Goal: Communication & Community: Share content

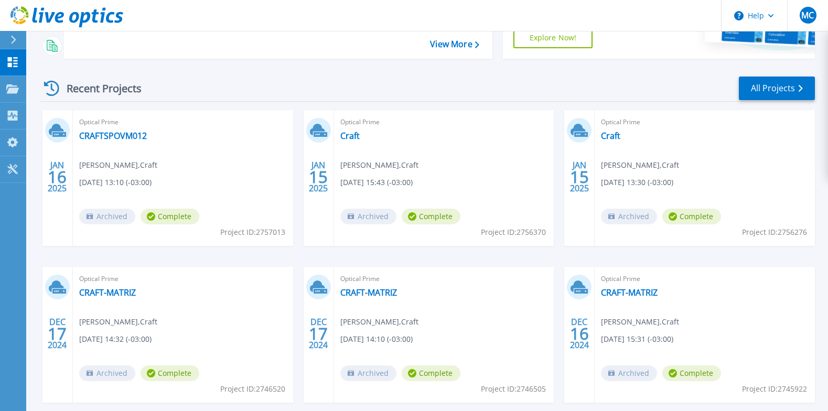
scroll to position [57, 0]
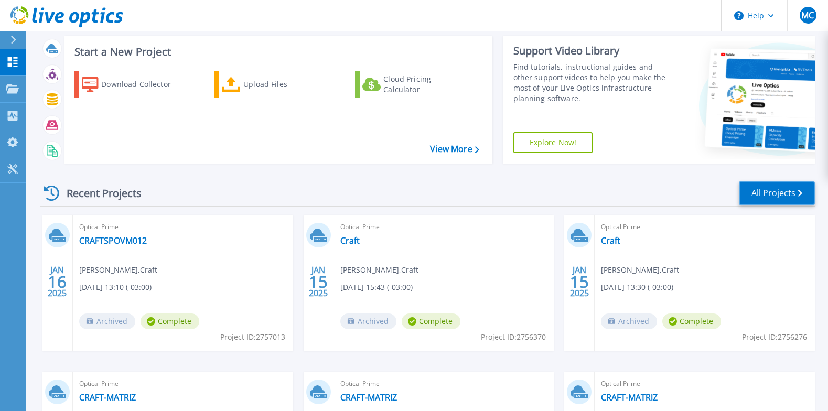
click at [786, 196] on link "All Projects" at bounding box center [777, 193] width 76 height 24
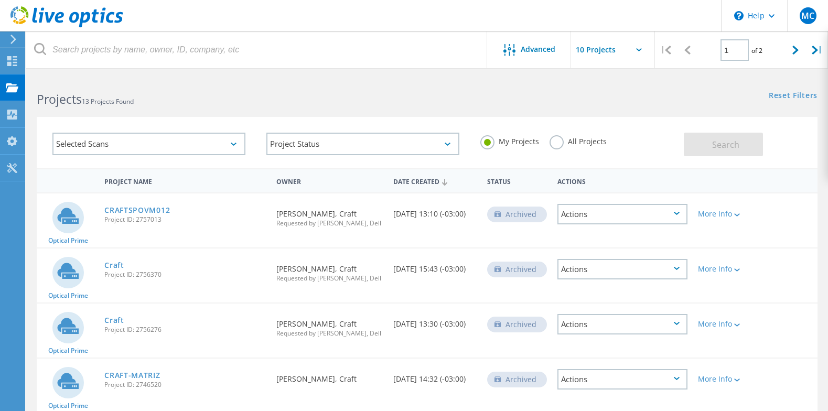
click at [444, 181] on icon at bounding box center [444, 182] width 5 height 7
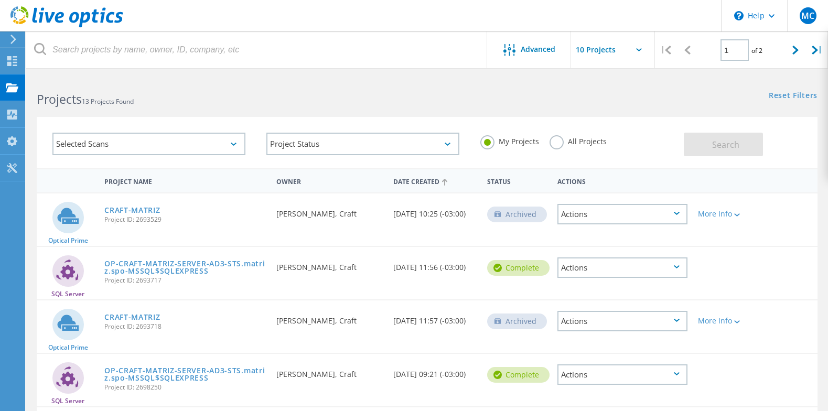
click at [444, 181] on use at bounding box center [444, 182] width 5 height 7
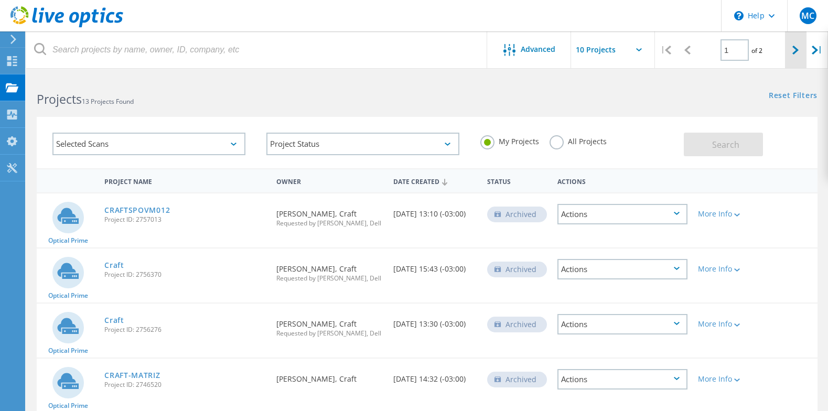
click at [797, 52] on icon at bounding box center [795, 50] width 6 height 9
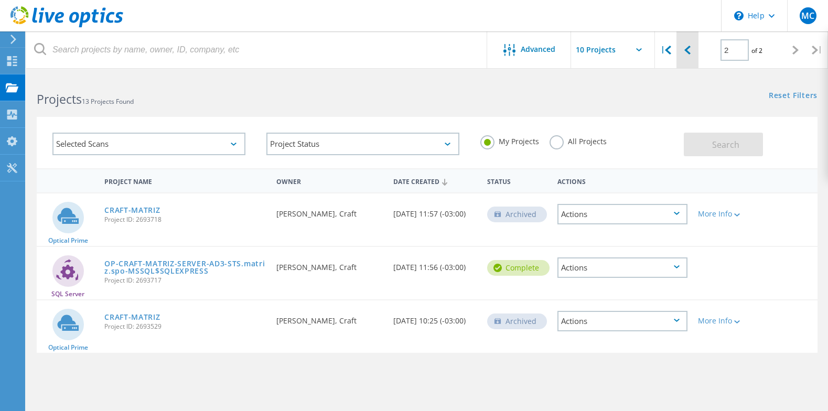
click at [693, 51] on div at bounding box center [688, 49] width 22 height 37
type input "1"
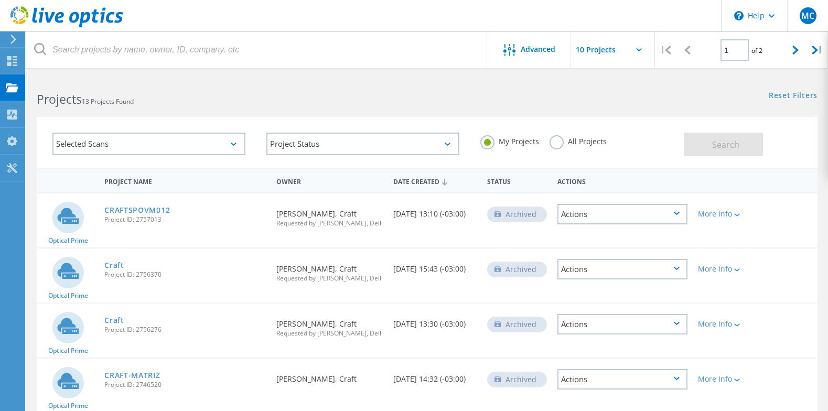
click at [563, 139] on label "All Projects" at bounding box center [578, 140] width 57 height 10
click at [0, 0] on input "All Projects" at bounding box center [0, 0] width 0 height 0
click at [735, 143] on span "Search" at bounding box center [725, 145] width 27 height 12
click at [533, 51] on span "Advanced" at bounding box center [538, 49] width 35 height 7
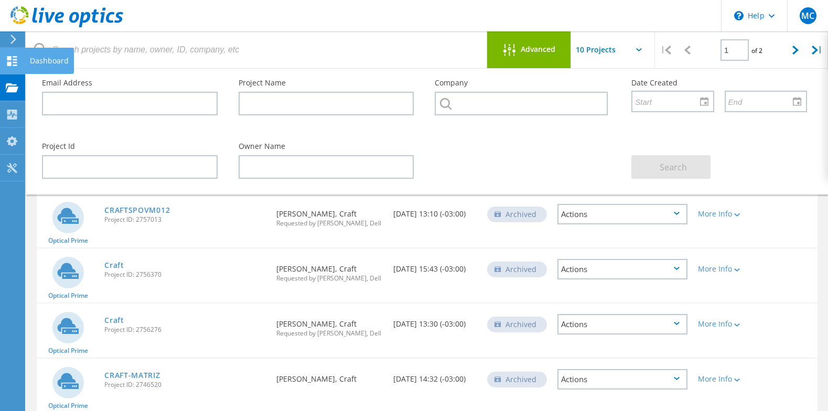
click at [14, 63] on use at bounding box center [12, 61] width 10 height 10
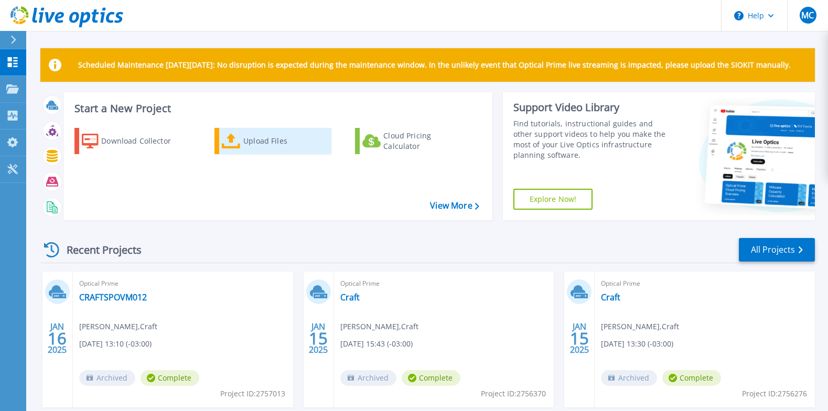
click at [273, 142] on div "Upload Files" at bounding box center [285, 141] width 84 height 21
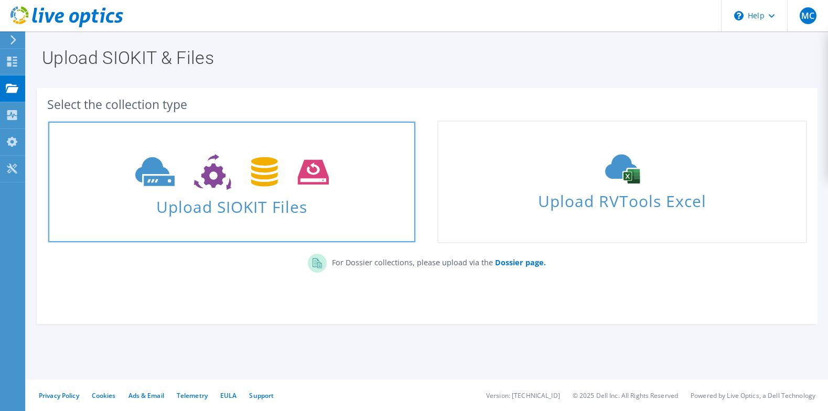
click at [286, 173] on icon at bounding box center [232, 172] width 194 height 36
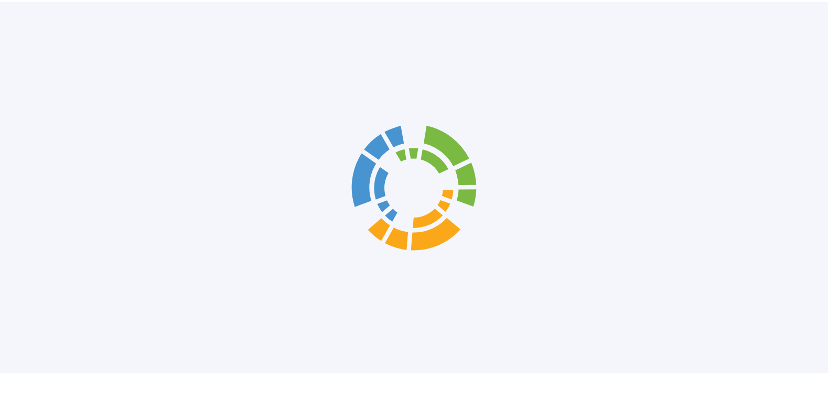
scroll to position [7, 0]
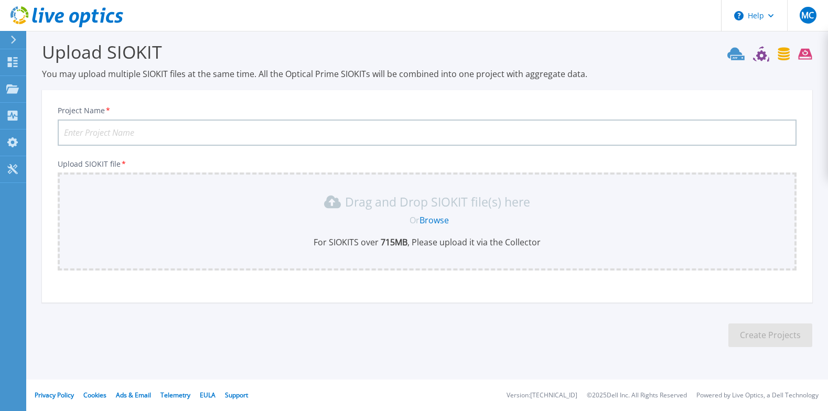
click at [174, 130] on input "Project Name *" at bounding box center [427, 133] width 739 height 26
type input "CRAFT-NEW"
click at [437, 217] on link "Browse" at bounding box center [434, 220] width 29 height 12
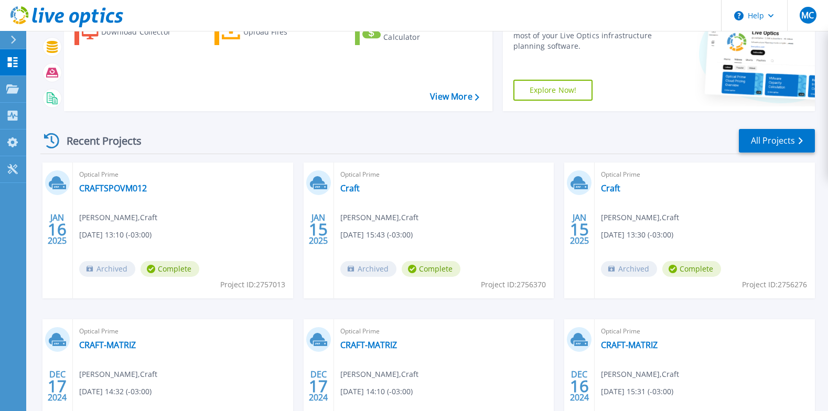
scroll to position [57, 0]
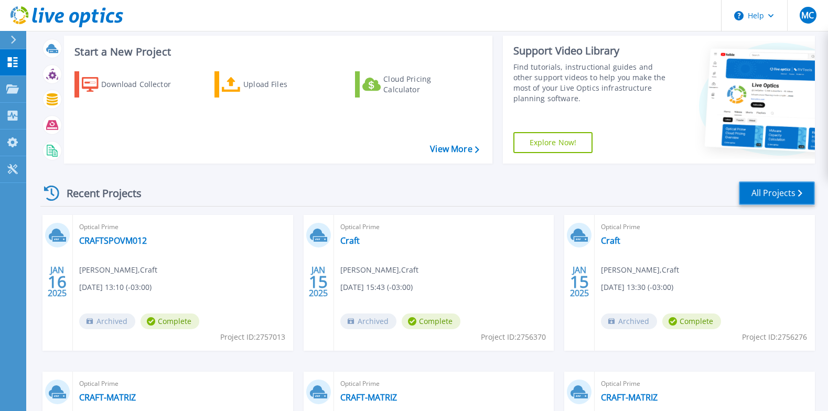
click at [771, 189] on link "All Projects" at bounding box center [777, 193] width 76 height 24
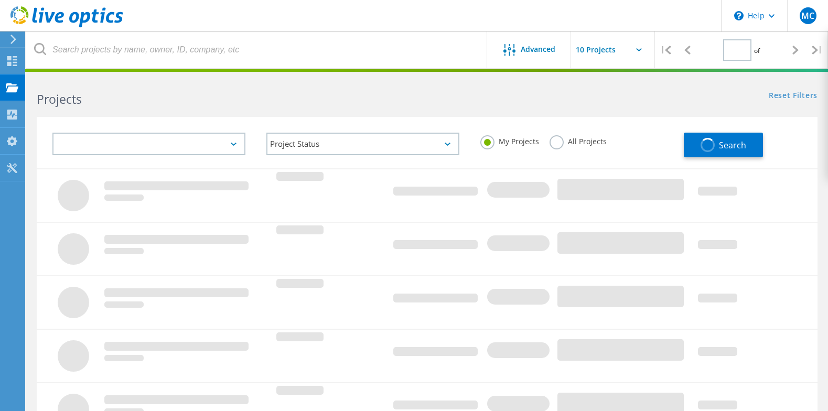
type input "1"
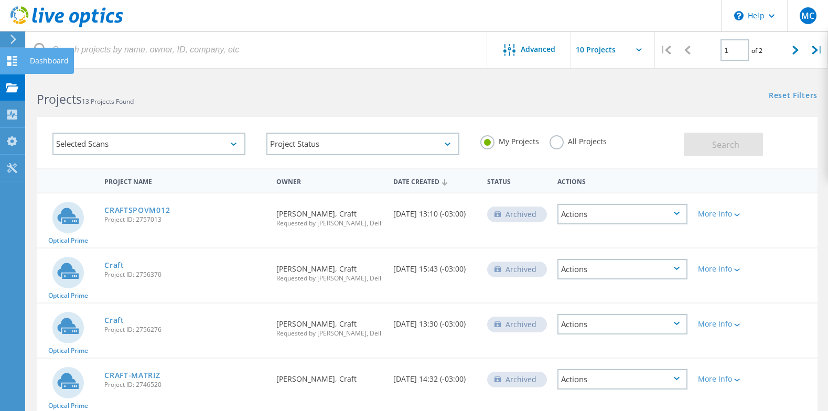
click at [14, 57] on use at bounding box center [12, 61] width 10 height 10
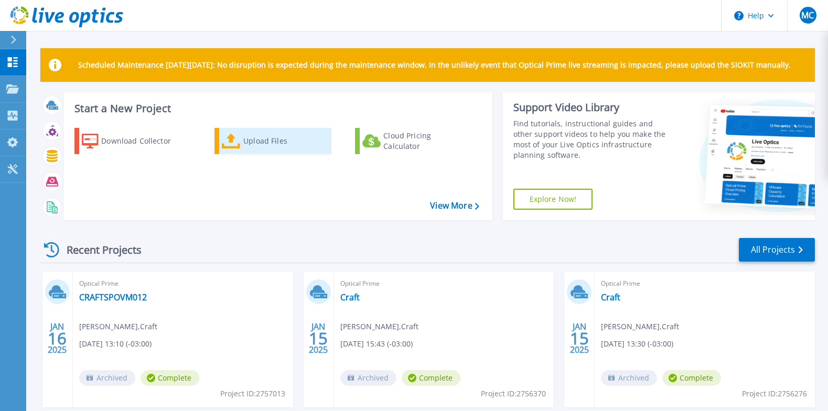
click at [253, 135] on div "Upload Files" at bounding box center [285, 141] width 84 height 21
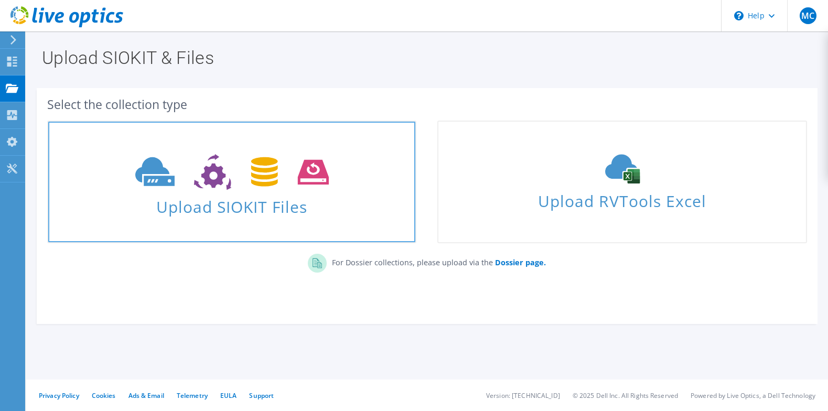
click at [162, 182] on use at bounding box center [232, 172] width 194 height 36
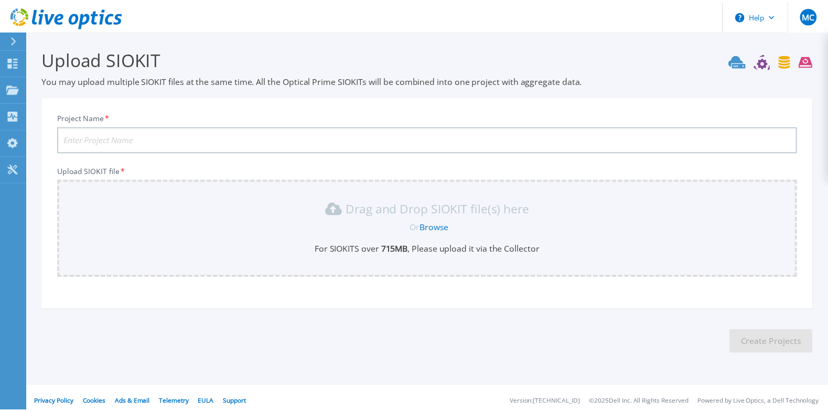
scroll to position [7, 0]
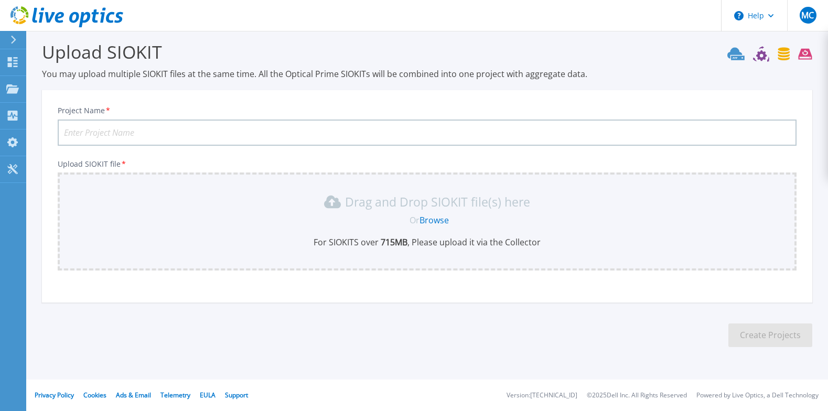
click at [170, 127] on input "Project Name *" at bounding box center [427, 133] width 739 height 26
type input "c"
type input "CRAFT-NEW"
click at [443, 219] on link "Browse" at bounding box center [434, 220] width 29 height 12
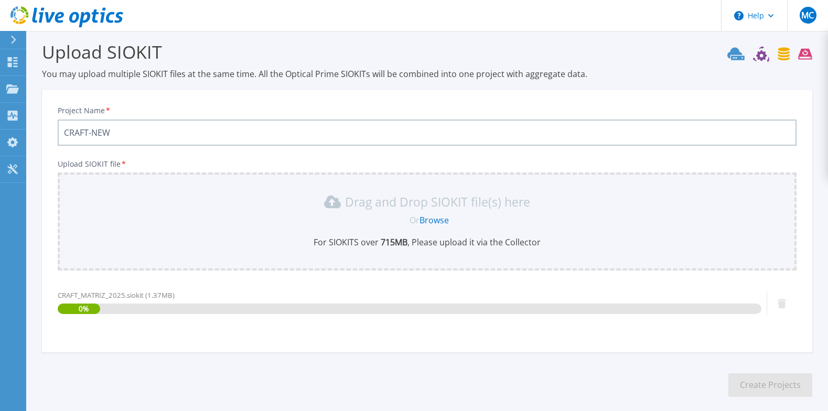
scroll to position [57, 0]
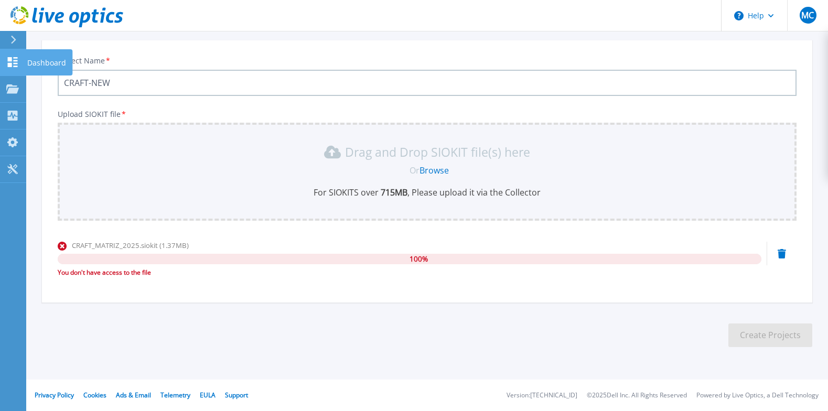
click at [17, 61] on icon at bounding box center [13, 62] width 10 height 10
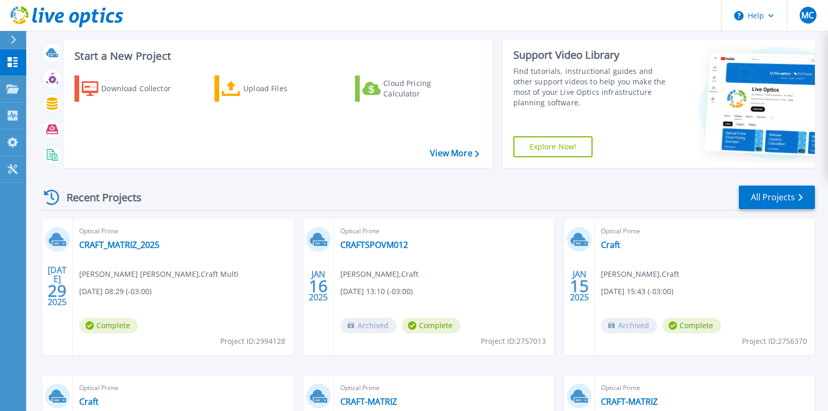
scroll to position [105, 0]
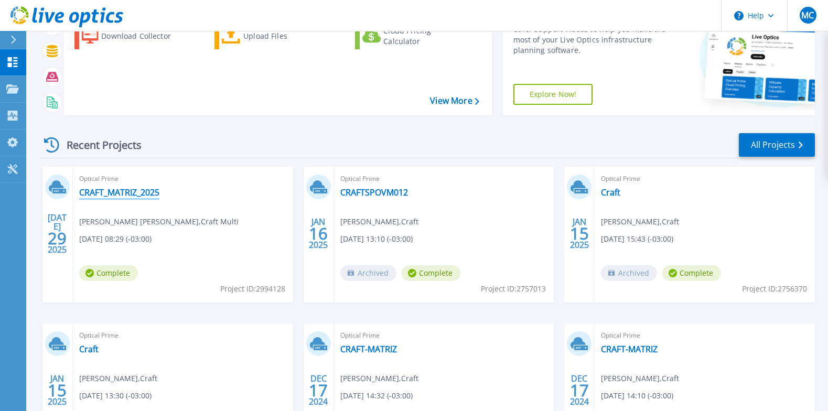
click at [136, 194] on link "CRAFT_MATRIZ_2025" at bounding box center [119, 192] width 80 height 10
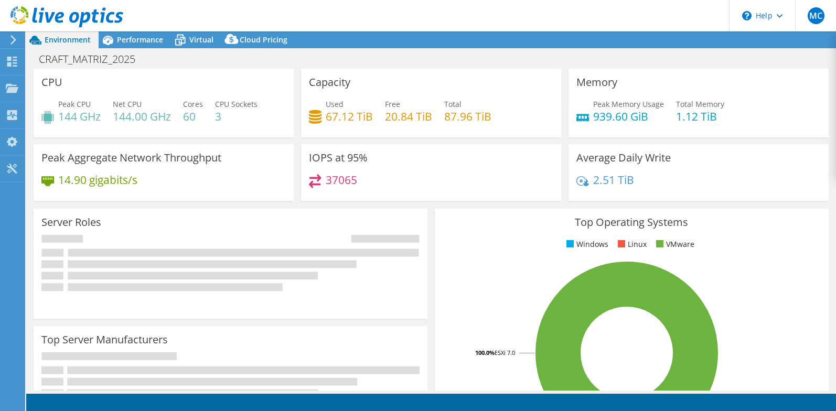
select select "USD"
select select "SouthAmerica"
select select "BRL"
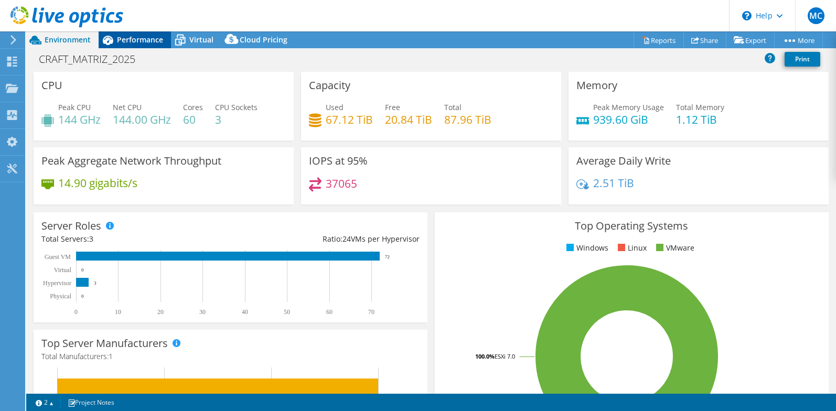
click at [154, 40] on span "Performance" at bounding box center [140, 40] width 46 height 10
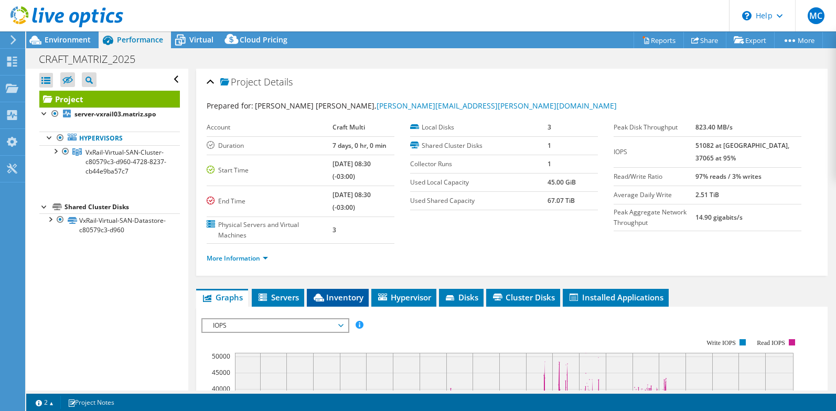
scroll to position [105, 0]
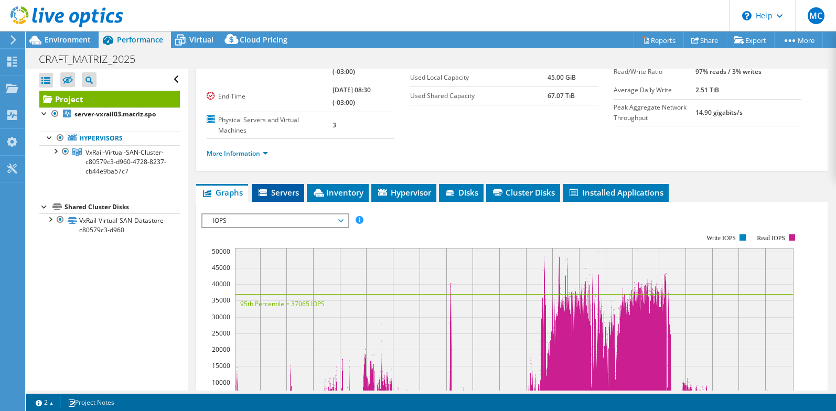
click at [291, 195] on span "Servers" at bounding box center [278, 192] width 42 height 10
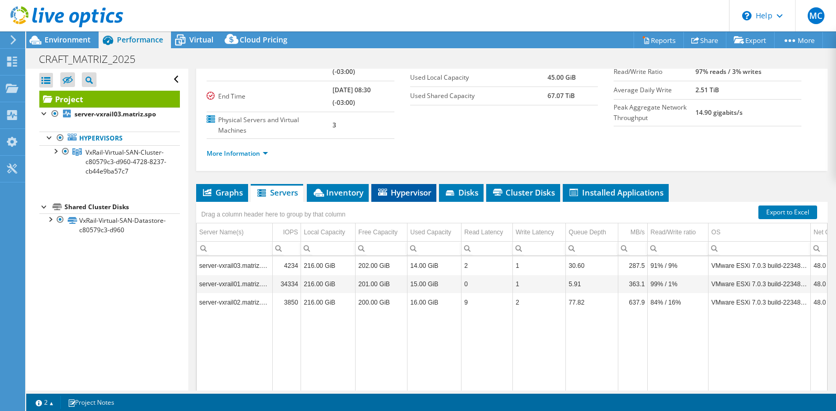
click at [401, 189] on span "Hypervisor" at bounding box center [404, 192] width 55 height 10
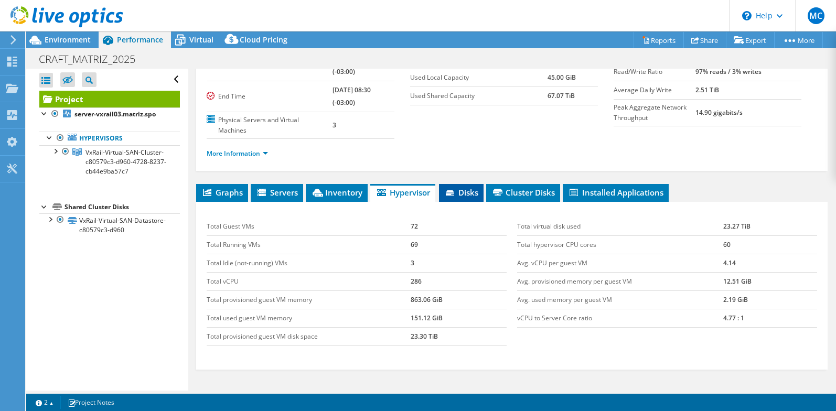
click at [475, 195] on span "Disks" at bounding box center [461, 192] width 34 height 10
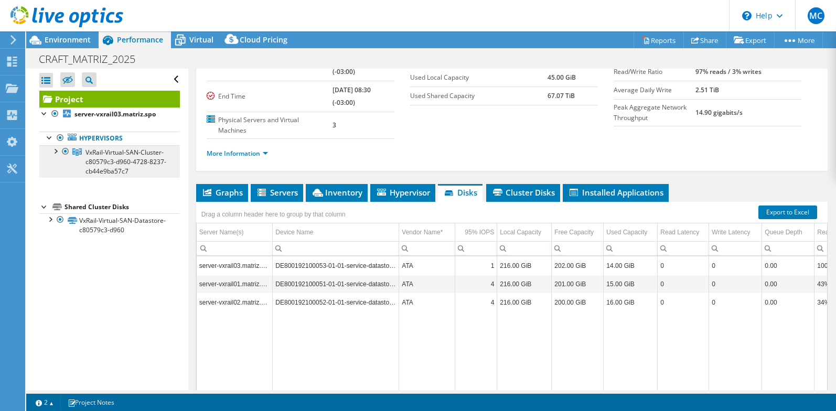
click at [148, 162] on span "VxRail-Virtual-SAN-Cluster-c80579c3-d960-4728-8237-cb44e9ba57c7" at bounding box center [125, 162] width 81 height 28
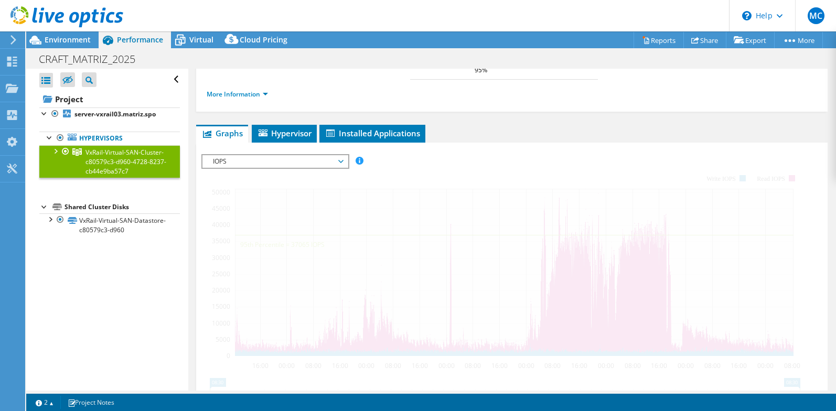
click at [56, 150] on div at bounding box center [55, 150] width 10 height 10
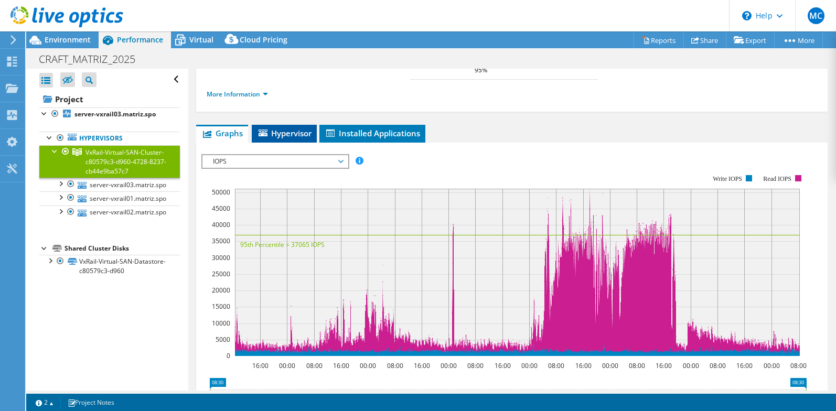
click at [287, 128] on span "Hypervisor" at bounding box center [284, 133] width 55 height 10
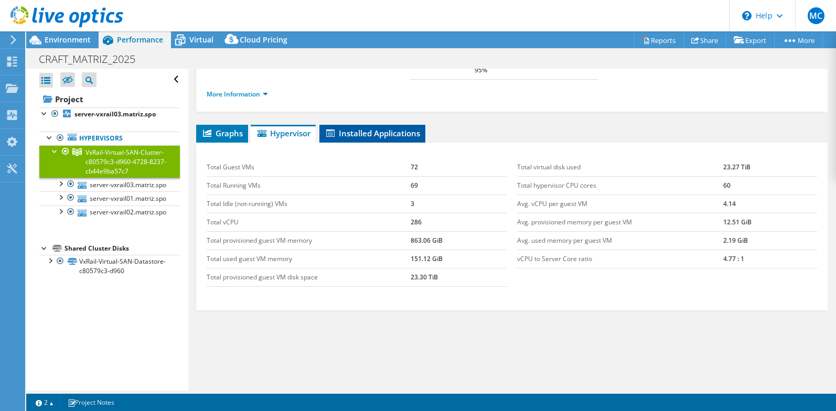
click at [389, 128] on span "Installed Applications" at bounding box center [372, 133] width 95 height 10
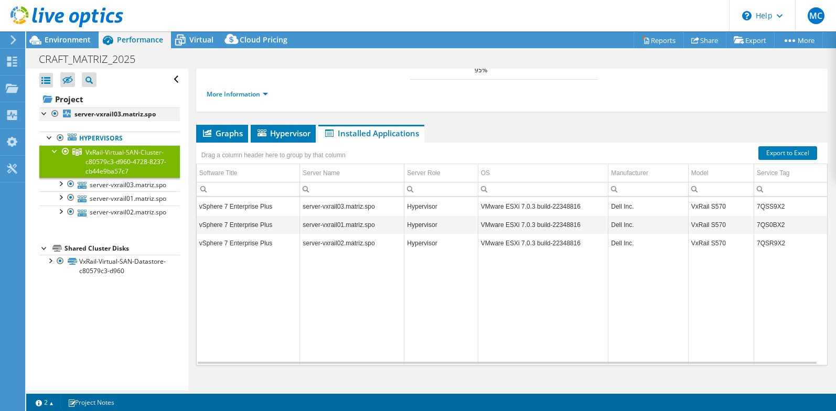
click at [44, 113] on div at bounding box center [44, 113] width 10 height 10
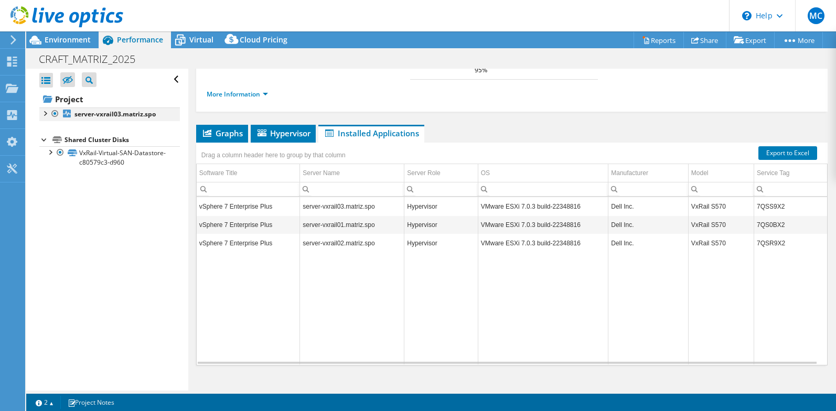
click at [45, 114] on div at bounding box center [44, 113] width 10 height 10
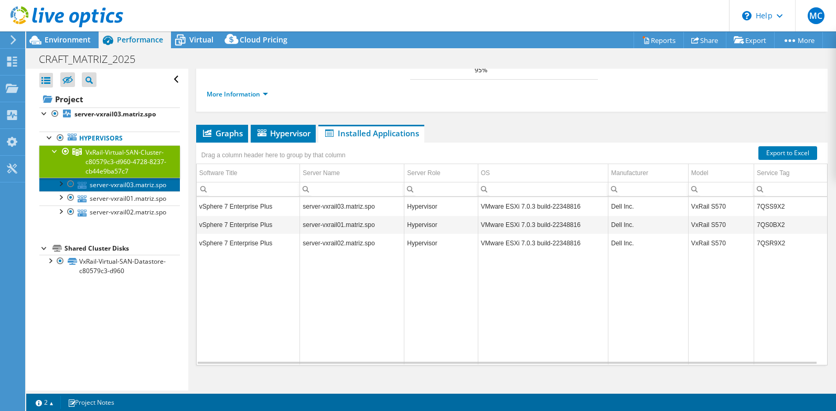
click at [139, 191] on link "server-vxrail03.matriz.spo" at bounding box center [109, 185] width 141 height 14
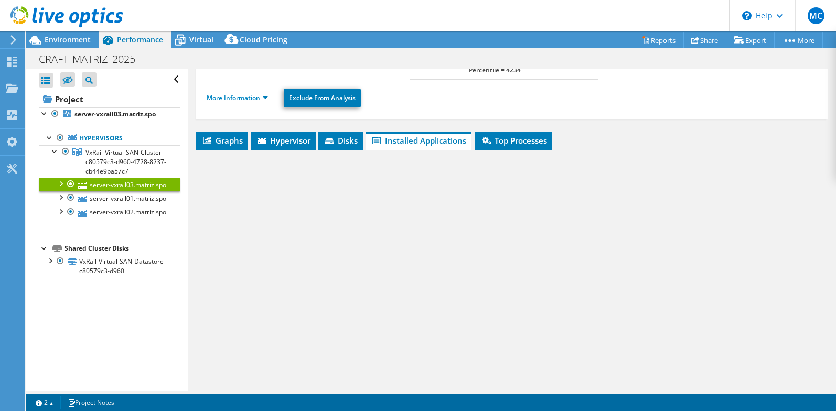
click at [62, 188] on div at bounding box center [60, 183] width 10 height 10
click at [61, 188] on div at bounding box center [60, 183] width 10 height 10
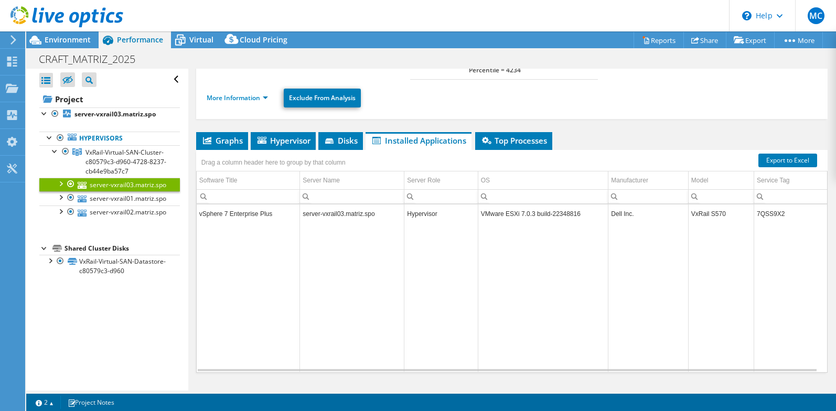
click at [63, 188] on div at bounding box center [60, 183] width 10 height 10
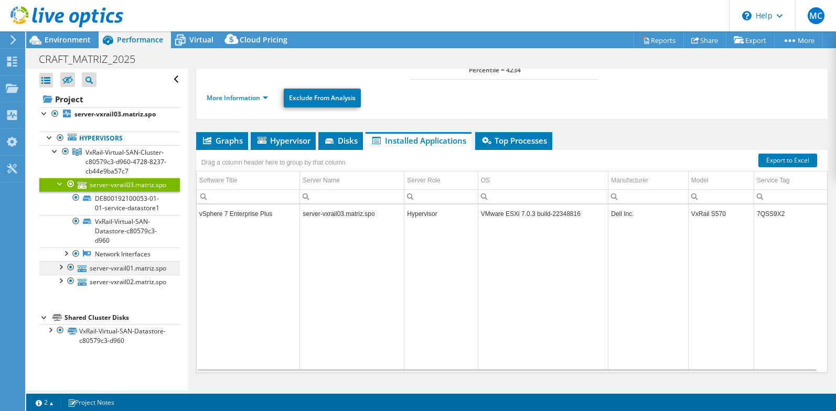
click at [62, 272] on div at bounding box center [60, 266] width 10 height 10
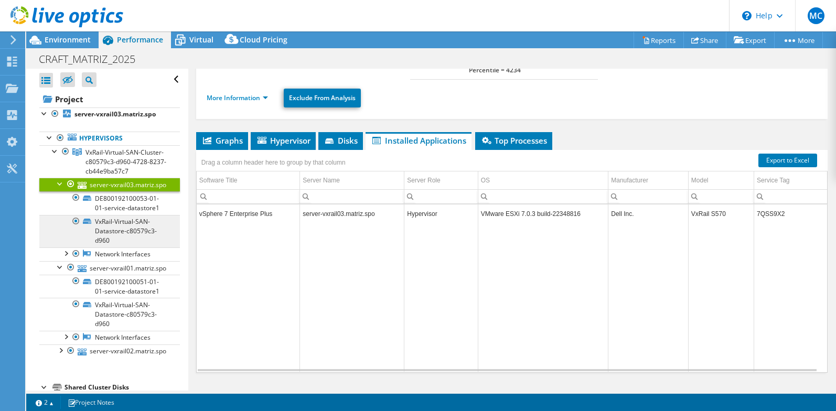
scroll to position [77, 0]
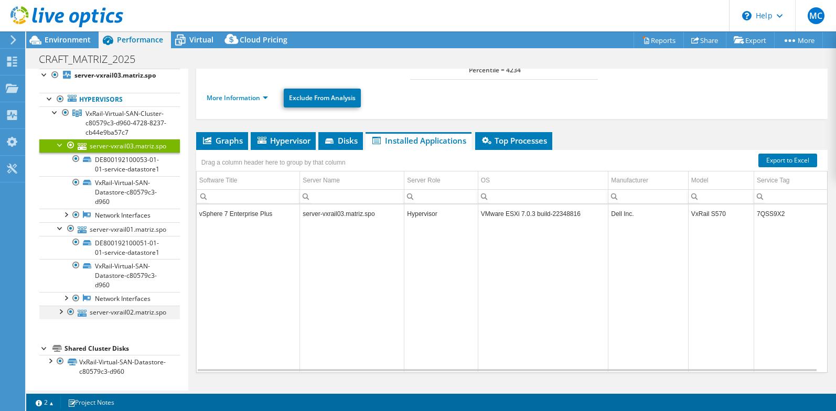
click at [60, 306] on div at bounding box center [60, 311] width 10 height 10
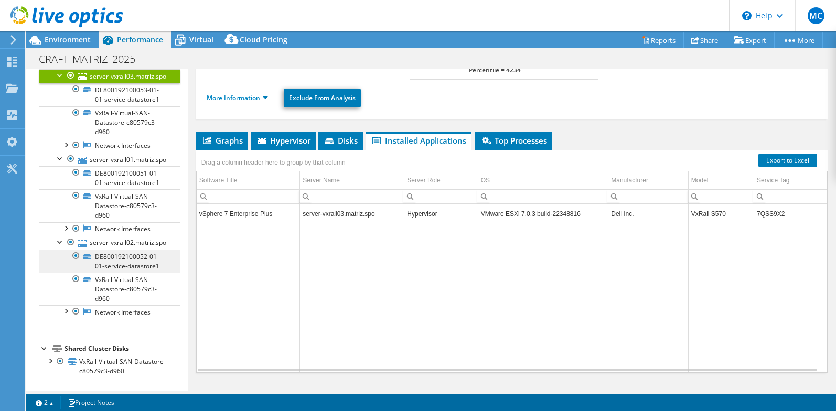
scroll to position [41, 0]
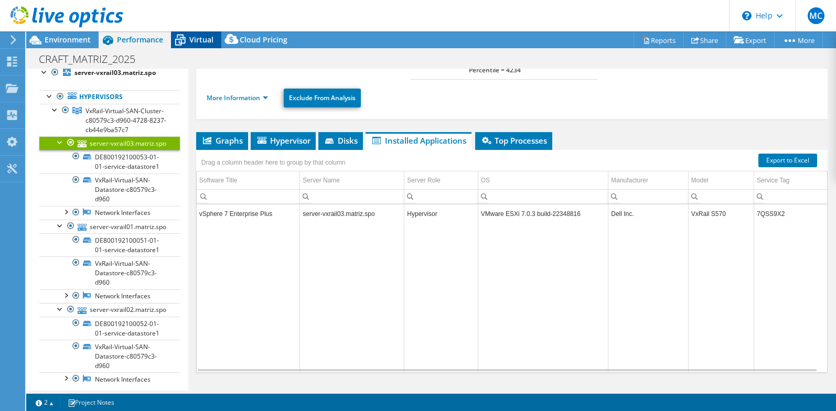
click at [198, 37] on span "Virtual" at bounding box center [201, 40] width 24 height 10
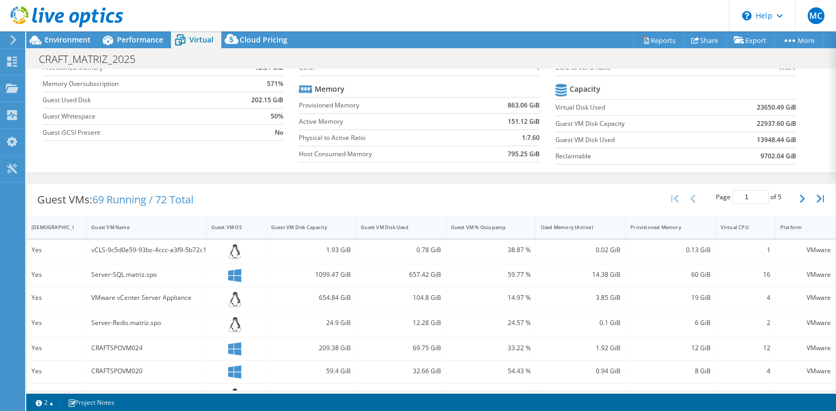
scroll to position [0, 0]
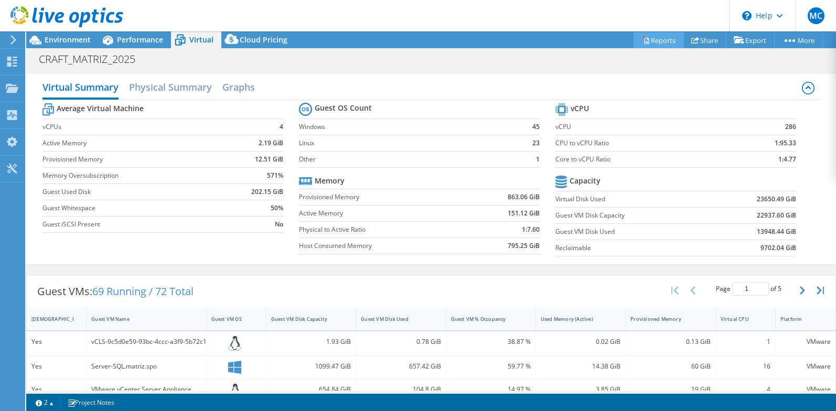
click at [669, 41] on link "Reports" at bounding box center [659, 40] width 50 height 16
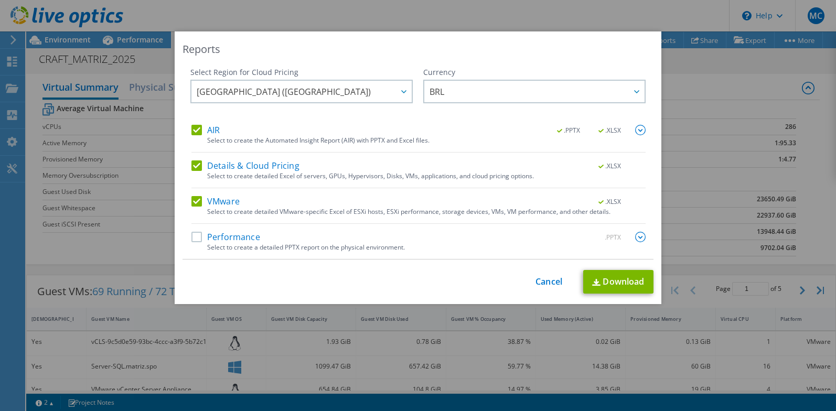
click at [196, 239] on label "Performance" at bounding box center [225, 237] width 69 height 10
click at [0, 0] on input "Performance" at bounding box center [0, 0] width 0 height 0
click at [196, 204] on label "VMware" at bounding box center [215, 201] width 48 height 10
click at [0, 0] on input "VMware" at bounding box center [0, 0] width 0 height 0
click at [196, 167] on label "Details & Cloud Pricing" at bounding box center [245, 165] width 108 height 10
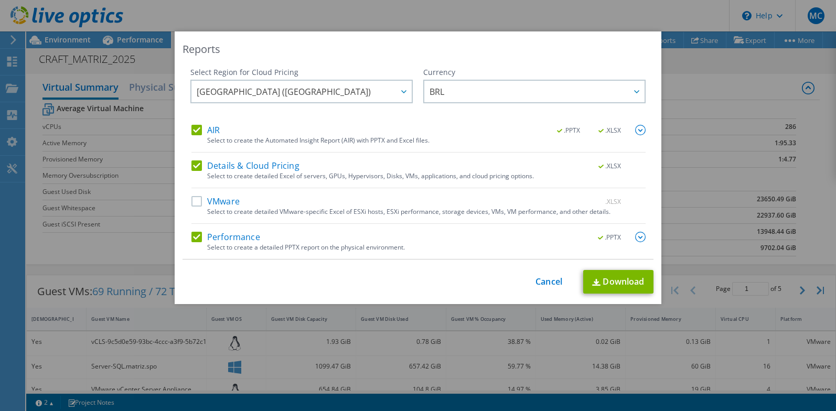
click at [0, 0] on input "Details & Cloud Pricing" at bounding box center [0, 0] width 0 height 0
click at [195, 130] on label "AIR" at bounding box center [205, 130] width 28 height 10
click at [0, 0] on input "AIR" at bounding box center [0, 0] width 0 height 0
click at [638, 237] on img at bounding box center [640, 237] width 10 height 10
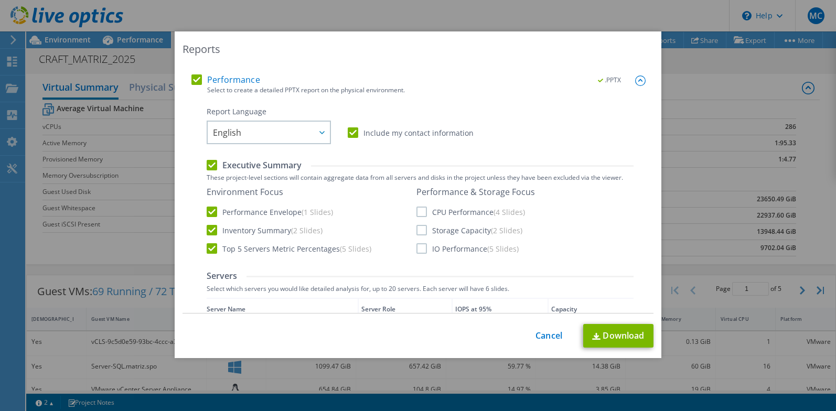
scroll to position [210, 0]
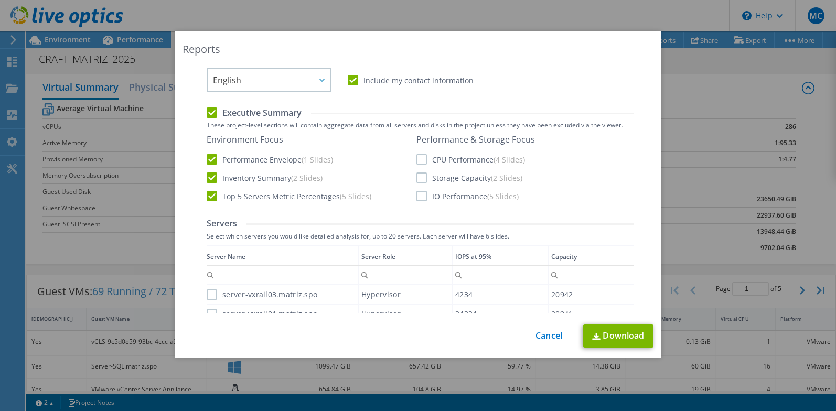
click at [418, 158] on label "CPU Performance (4 Slides)" at bounding box center [470, 159] width 109 height 10
click at [0, 0] on input "CPU Performance (4 Slides)" at bounding box center [0, 0] width 0 height 0
click at [418, 180] on label "Storage Capacity (2 Slides)" at bounding box center [469, 178] width 106 height 10
click at [0, 0] on input "Storage Capacity (2 Slides)" at bounding box center [0, 0] width 0 height 0
click at [418, 197] on label "IO Performance (5 Slides)" at bounding box center [467, 196] width 102 height 10
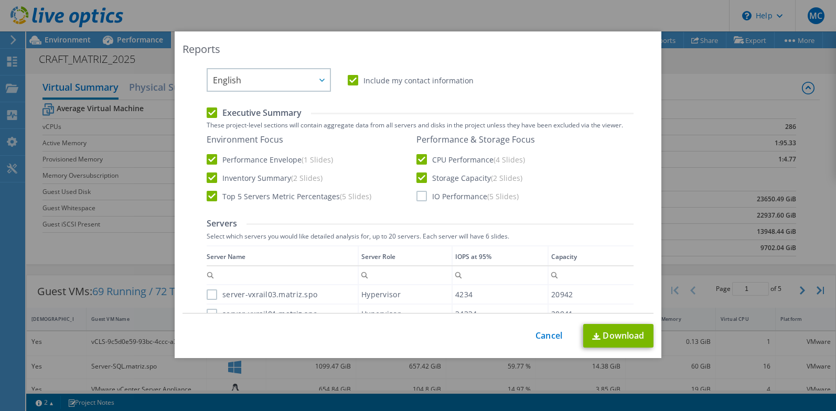
click at [0, 0] on input "IO Performance (5 Slides)" at bounding box center [0, 0] width 0 height 0
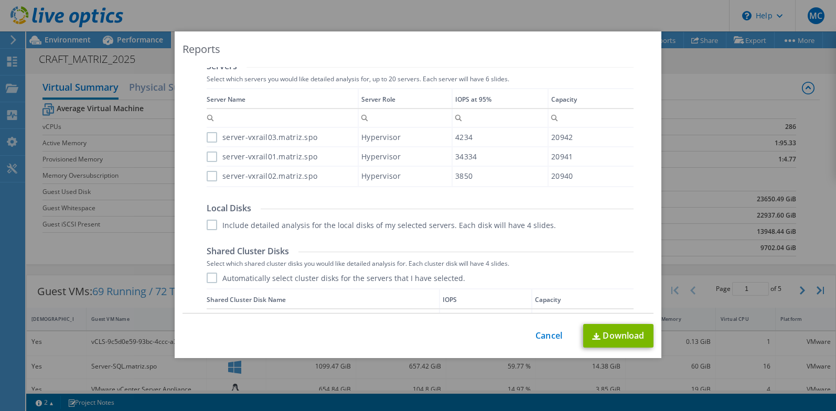
scroll to position [315, 0]
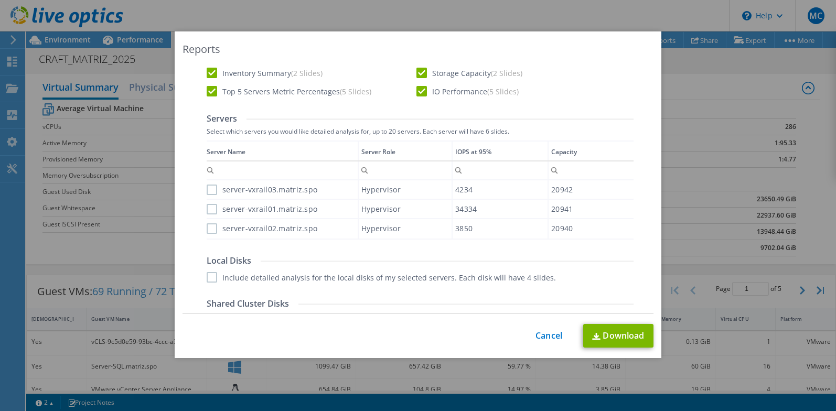
click at [214, 189] on label "server-vxrail03.matriz.spo" at bounding box center [262, 190] width 111 height 10
click at [0, 0] on input "server-vxrail03.matriz.spo" at bounding box center [0, 0] width 0 height 0
click at [212, 208] on label "server-vxrail01.matriz.spo" at bounding box center [262, 209] width 111 height 10
click at [0, 0] on input "server-vxrail01.matriz.spo" at bounding box center [0, 0] width 0 height 0
click at [210, 229] on label "server-vxrail02.matriz.spo" at bounding box center [262, 228] width 111 height 10
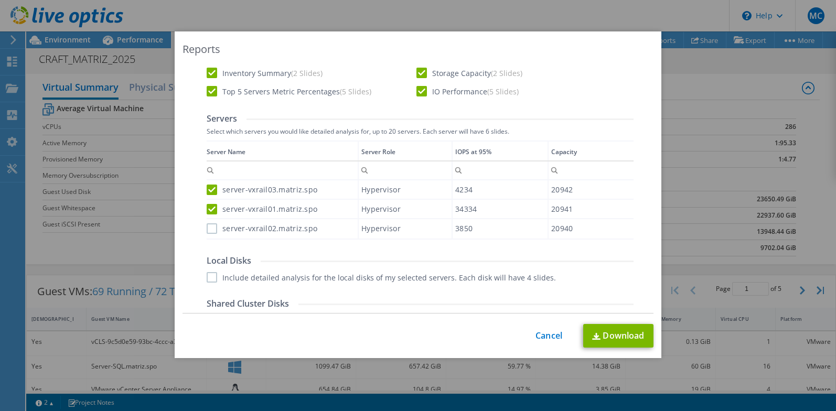
click at [0, 0] on input "server-vxrail02.matriz.spo" at bounding box center [0, 0] width 0 height 0
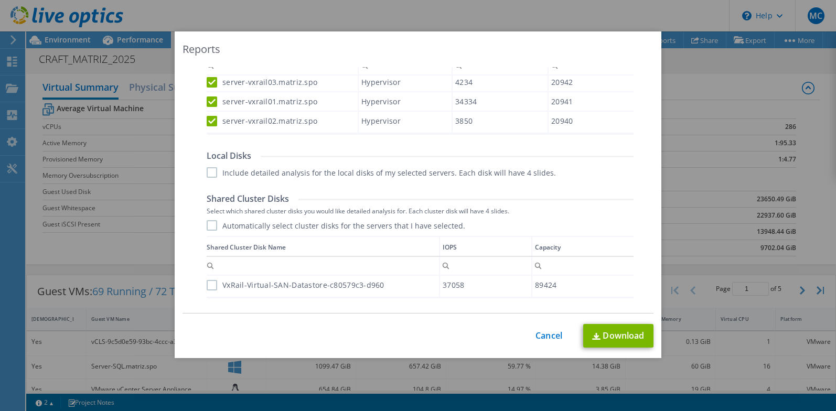
scroll to position [472, 0]
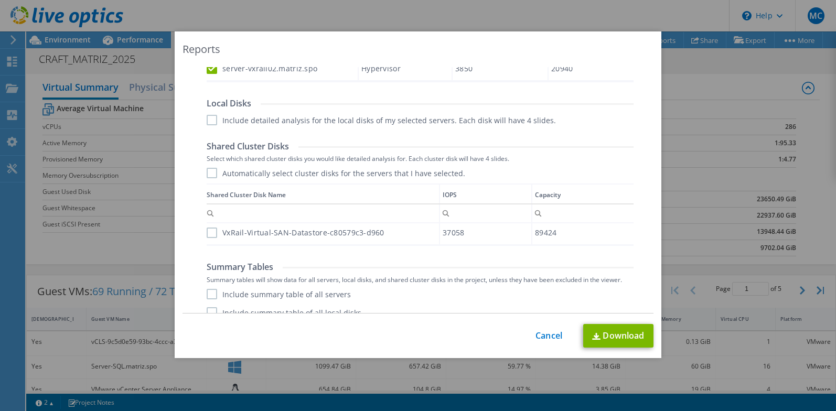
click at [209, 122] on label "Include detailed analysis for the local disks of my selected servers. Each disk…" at bounding box center [381, 120] width 349 height 10
click at [0, 0] on input "Include detailed analysis for the local disks of my selected servers. Each disk…" at bounding box center [0, 0] width 0 height 0
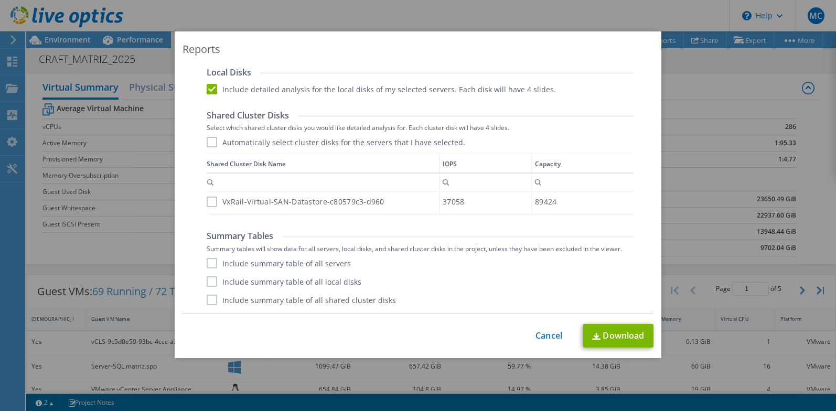
click at [211, 263] on label "Include summary table of all servers" at bounding box center [279, 263] width 144 height 10
click at [0, 0] on input "Include summary table of all servers" at bounding box center [0, 0] width 0 height 0
click at [211, 282] on label "Include summary table of all local disks" at bounding box center [284, 281] width 155 height 10
click at [0, 0] on input "Include summary table of all local disks" at bounding box center [0, 0] width 0 height 0
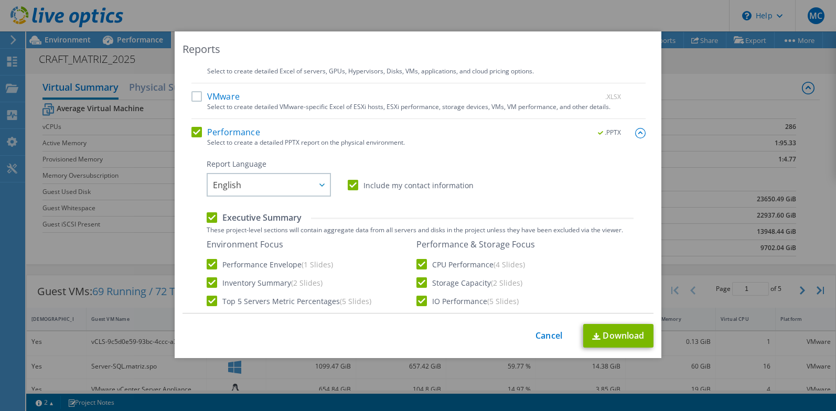
scroll to position [157, 0]
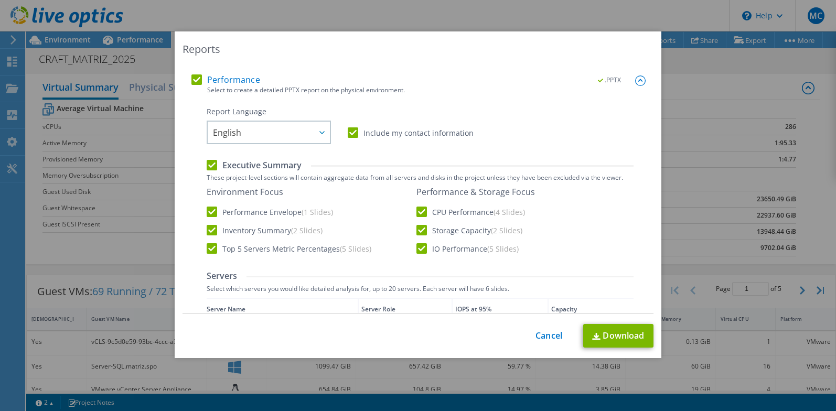
click at [352, 132] on label "Include my contact information" at bounding box center [411, 132] width 126 height 10
click at [0, 0] on input "Include my contact information" at bounding box center [0, 0] width 0 height 0
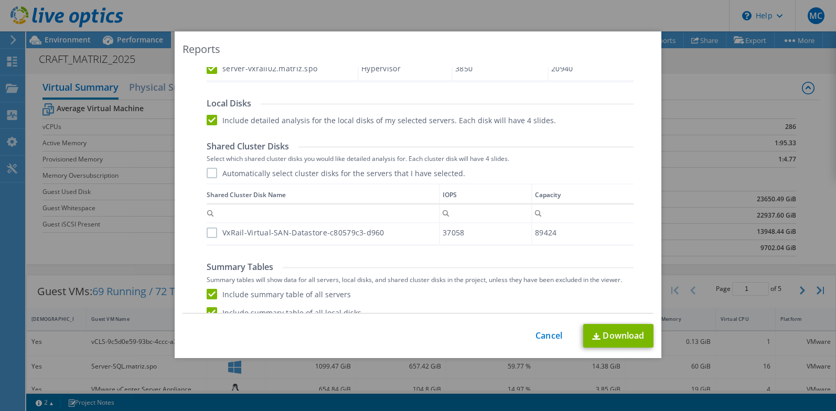
scroll to position [503, 0]
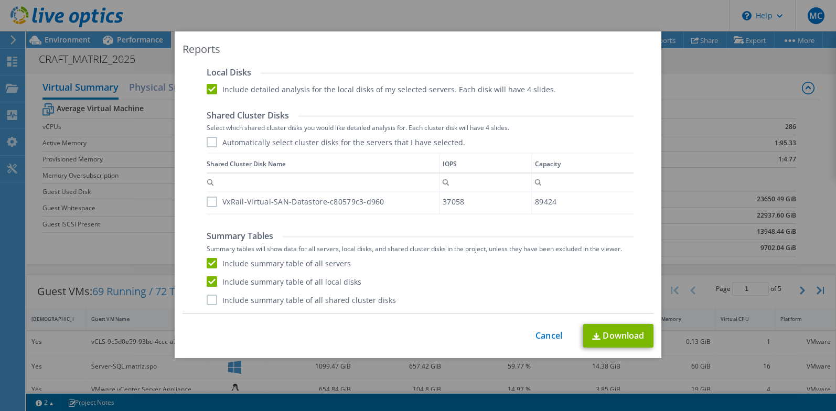
click at [208, 204] on label "VxRail-Virtual-SAN-Datastore-c80579c3-d960" at bounding box center [296, 202] width 178 height 10
click at [0, 0] on input "VxRail-Virtual-SAN-Datastore-c80579c3-d960" at bounding box center [0, 0] width 0 height 0
click at [607, 334] on link "Download" at bounding box center [618, 336] width 70 height 24
click at [542, 336] on link "Cancel" at bounding box center [548, 336] width 27 height 10
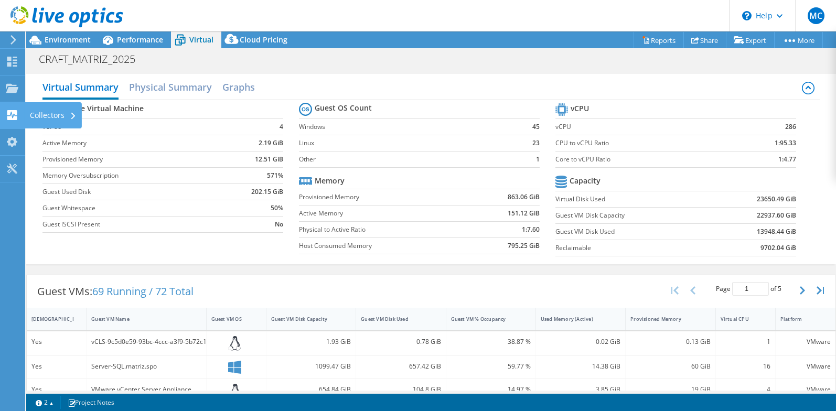
click at [33, 111] on div "Collectors" at bounding box center [53, 115] width 57 height 26
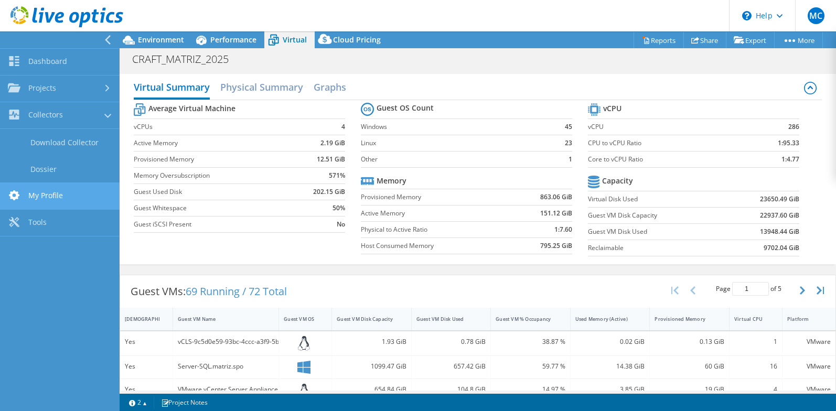
click at [58, 196] on link "My Profile" at bounding box center [60, 196] width 120 height 27
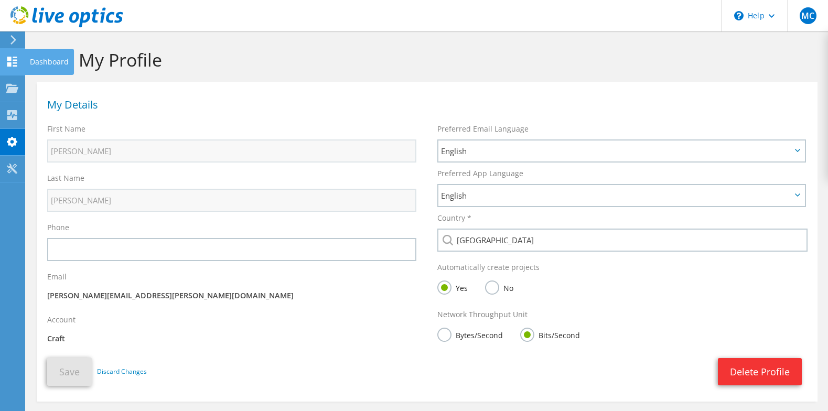
click at [15, 58] on icon at bounding box center [12, 62] width 13 height 10
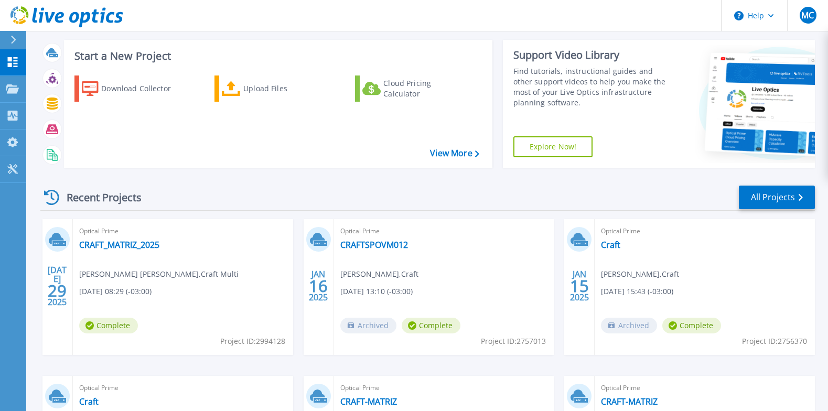
scroll to position [105, 0]
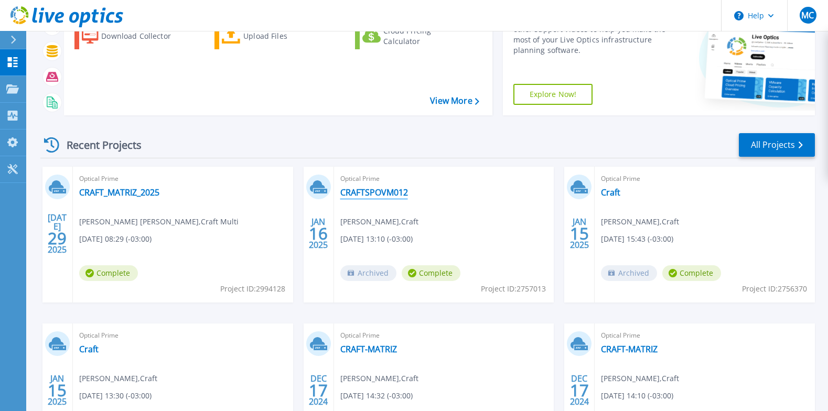
click at [385, 194] on link "CRAFTSPOVM012" at bounding box center [374, 192] width 68 height 10
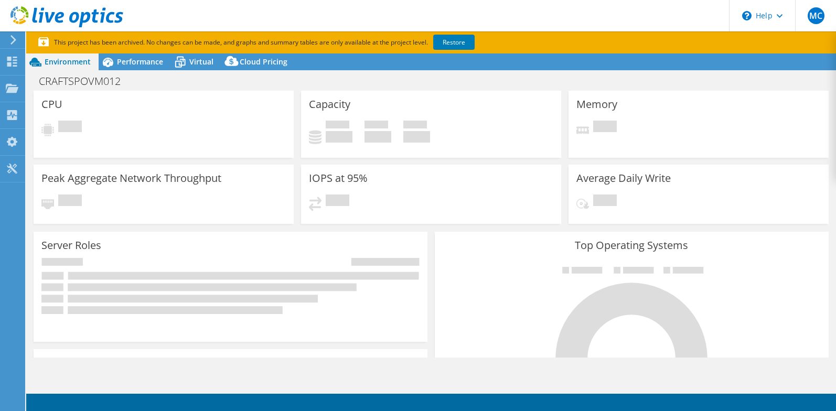
select select "USD"
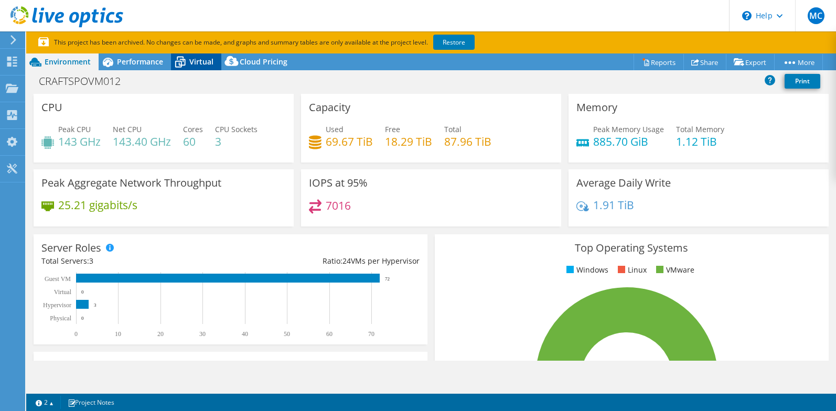
click at [198, 59] on span "Virtual" at bounding box center [201, 62] width 24 height 10
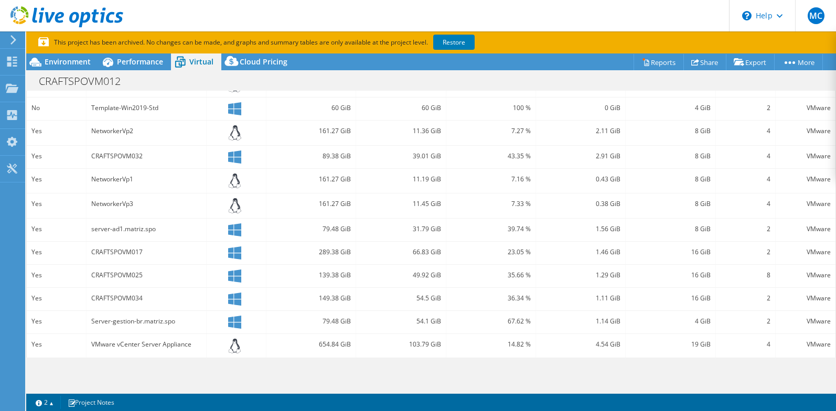
scroll to position [253, 0]
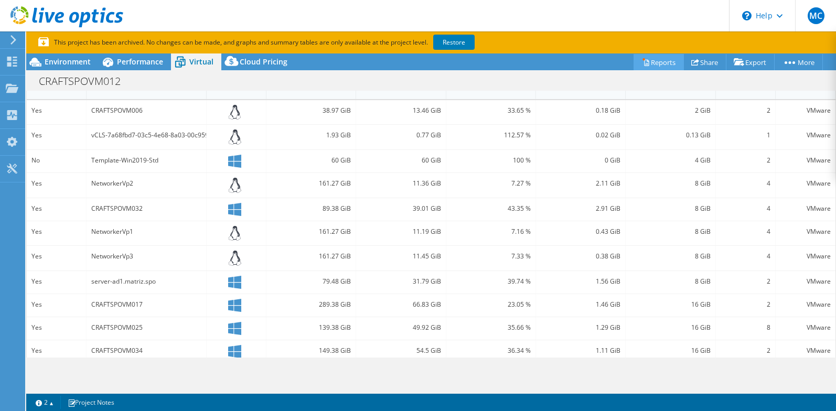
click at [655, 60] on link "Reports" at bounding box center [659, 62] width 50 height 16
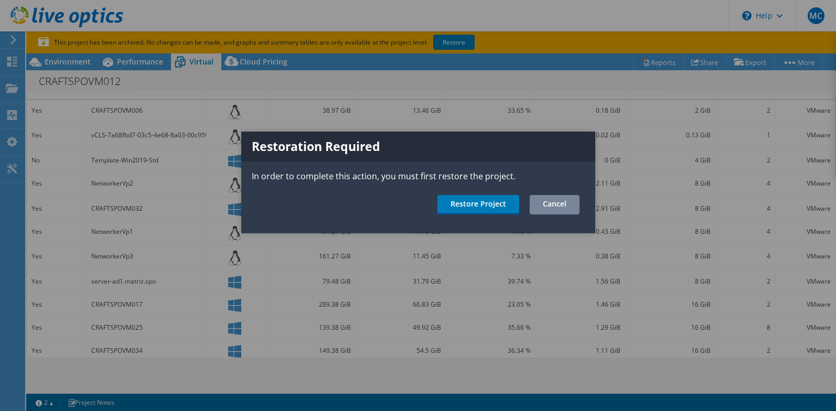
click at [560, 200] on link "Cancel" at bounding box center [555, 204] width 50 height 19
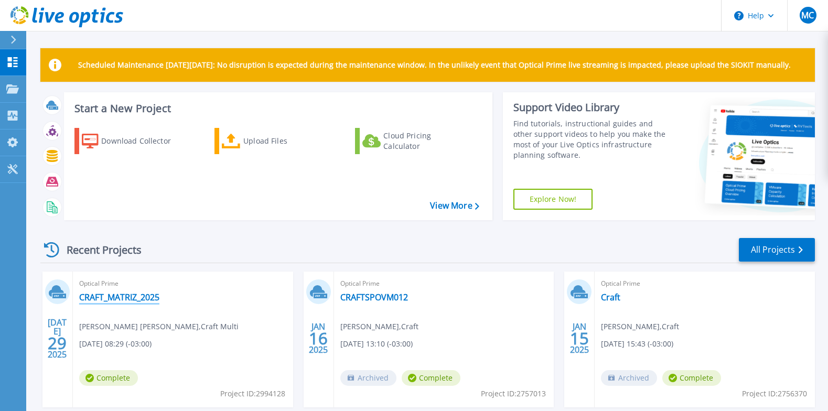
click at [141, 295] on link "CRAFT_MATRIZ_2025" at bounding box center [119, 297] width 80 height 10
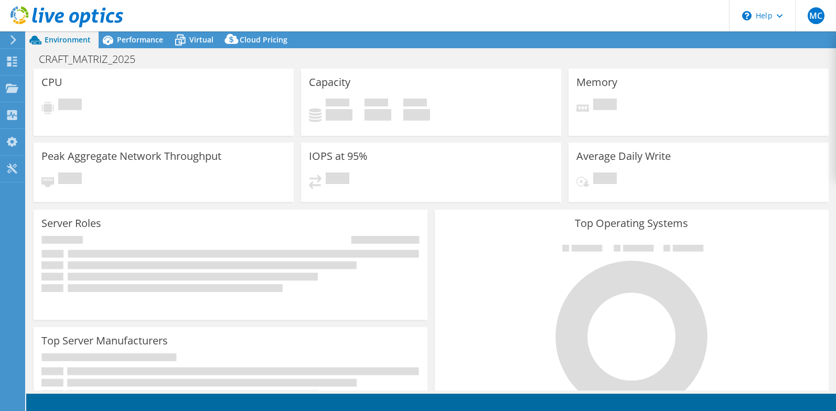
select select "SouthAmerica"
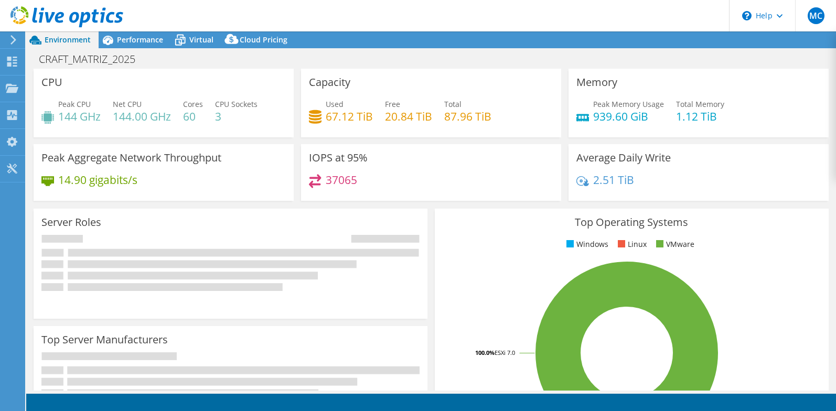
select select "BRL"
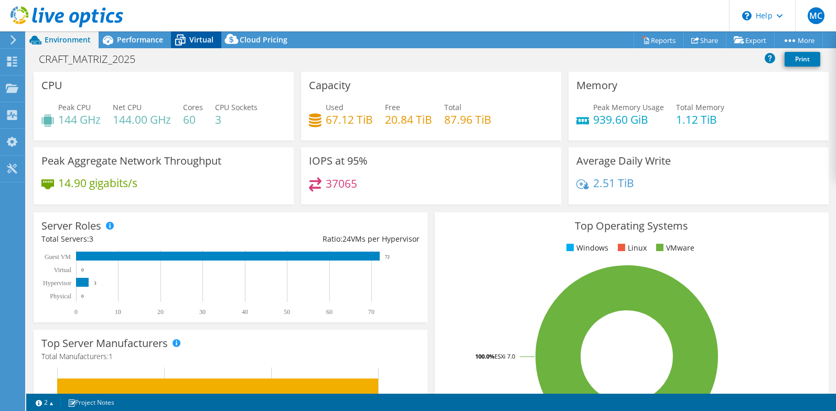
click at [189, 36] on icon at bounding box center [180, 40] width 18 height 18
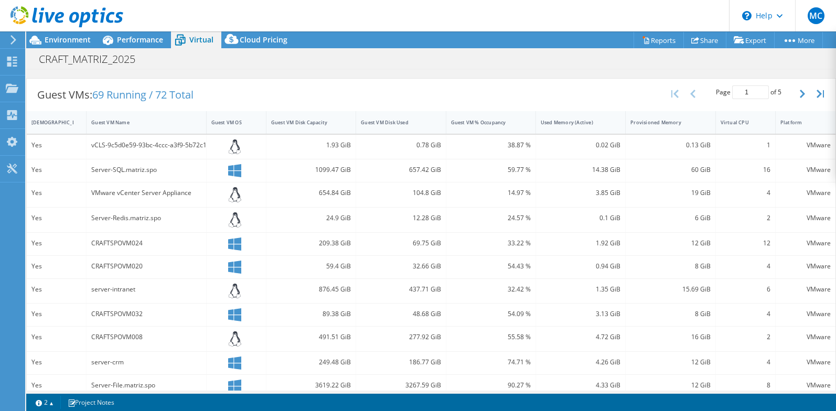
scroll to position [144, 0]
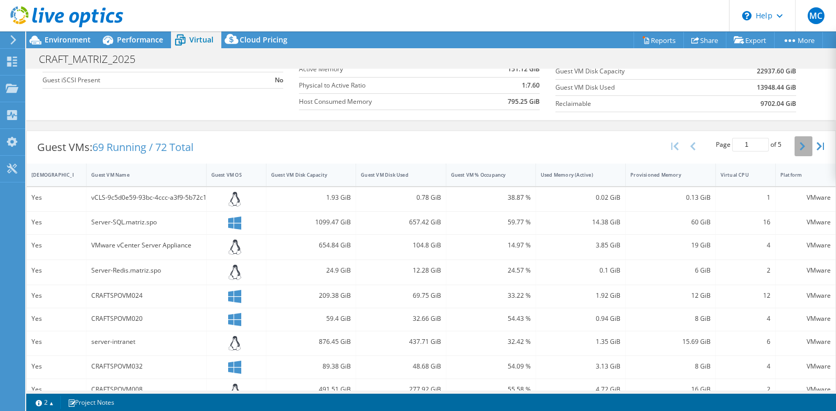
click at [800, 144] on icon "button" at bounding box center [802, 146] width 5 height 8
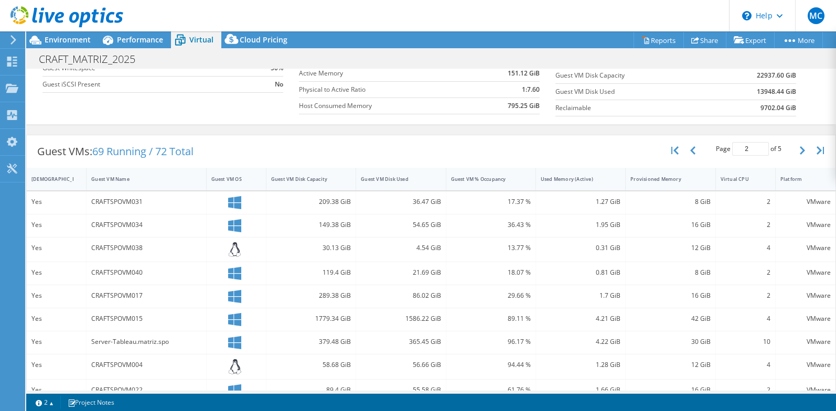
scroll to position [88, 0]
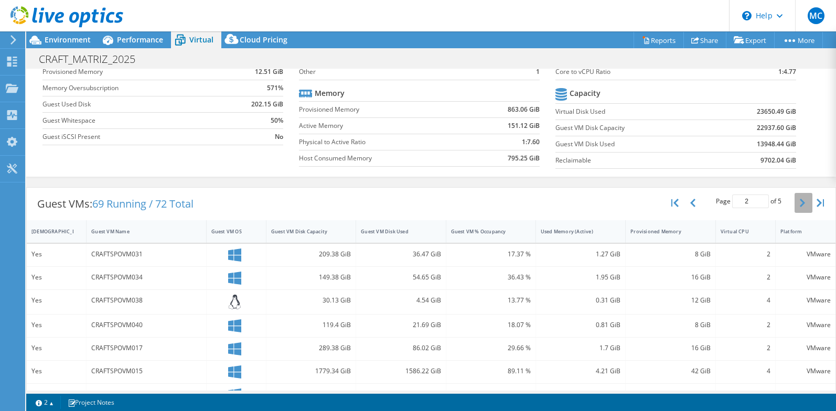
click at [795, 198] on button "button" at bounding box center [804, 203] width 18 height 20
type input "3"
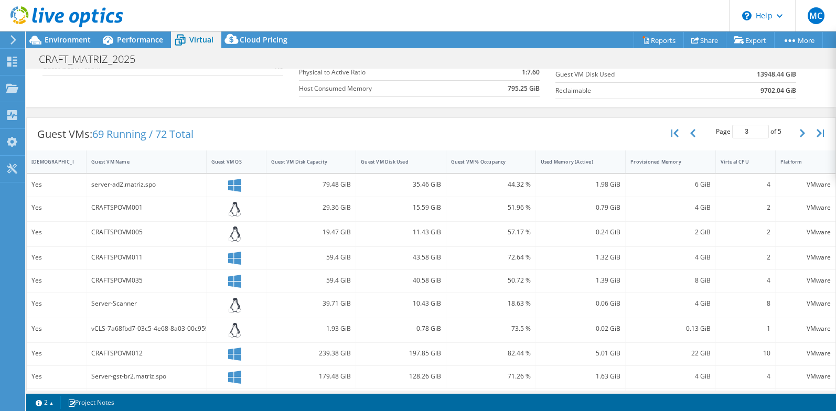
scroll to position [0, 0]
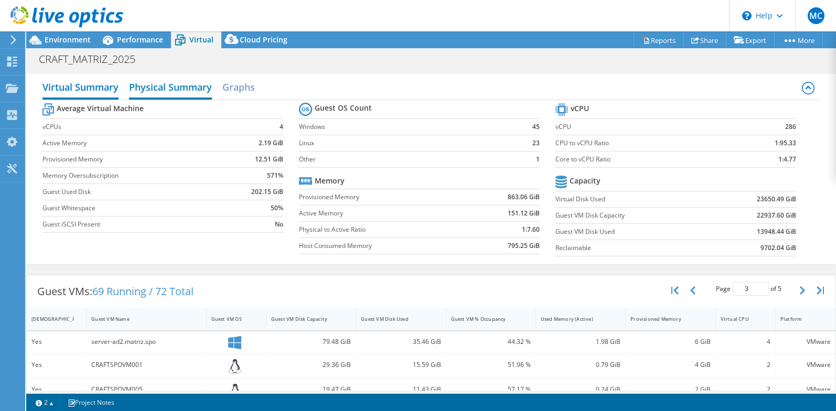
click at [168, 85] on h2 "Physical Summary" at bounding box center [170, 88] width 83 height 23
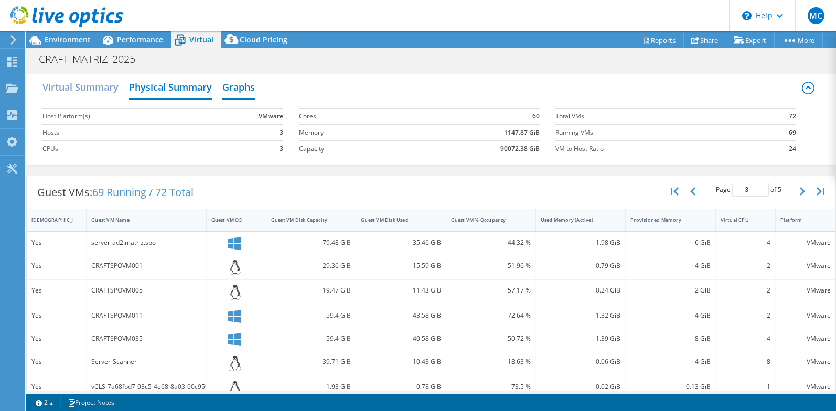
click at [251, 89] on h2 "Graphs" at bounding box center [238, 88] width 33 height 23
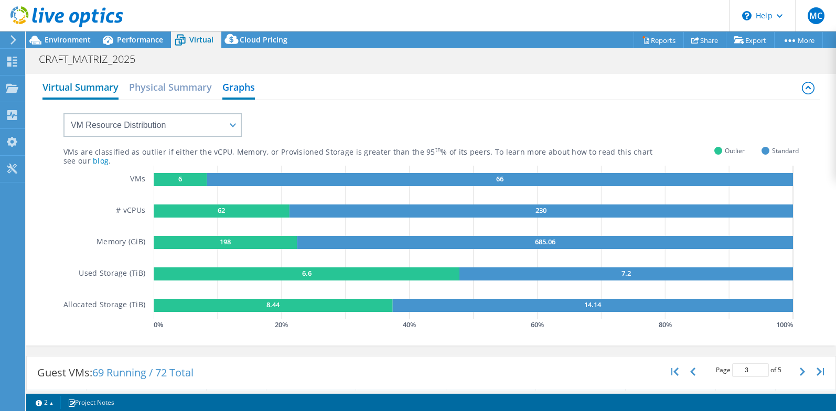
click at [91, 86] on h2 "Virtual Summary" at bounding box center [80, 88] width 76 height 23
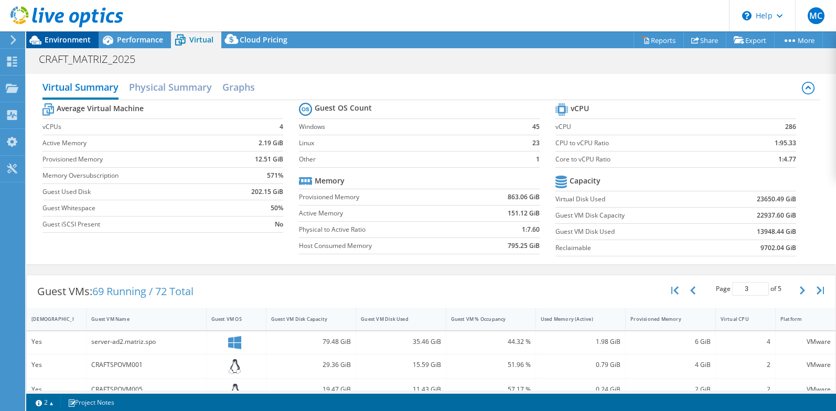
click at [68, 39] on span "Environment" at bounding box center [68, 40] width 46 height 10
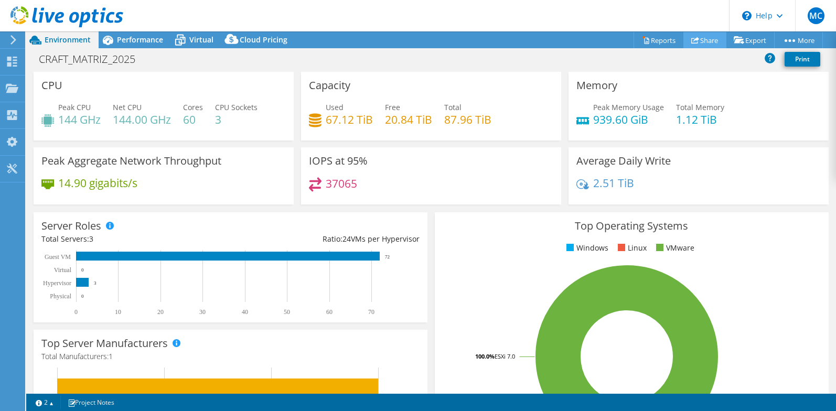
click at [709, 40] on link "Share" at bounding box center [704, 40] width 43 height 16
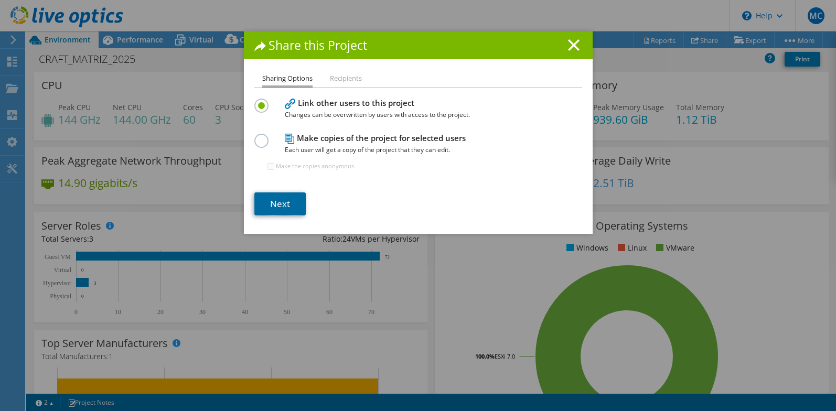
click at [278, 208] on link "Next" at bounding box center [279, 203] width 51 height 23
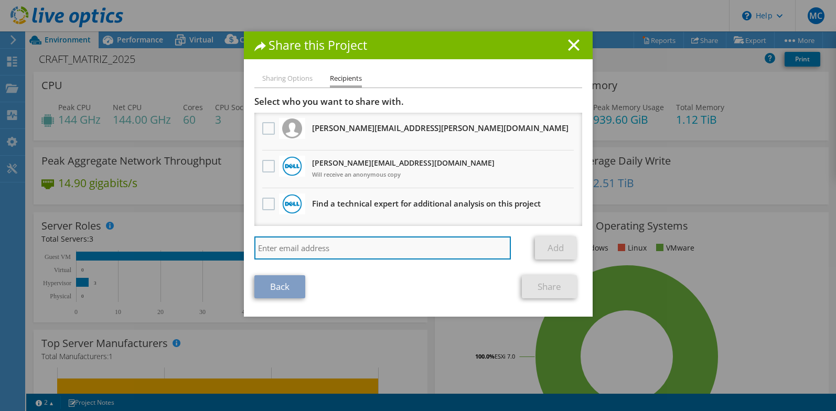
click at [328, 250] on input "search" at bounding box center [382, 248] width 257 height 23
paste input "[PERSON_NAME] [PERSON_NAME] - CTI <[PERSON_NAME][EMAIL_ADDRESS][PERSON_NAME][DO…"
type input "[PERSON_NAME] [PERSON_NAME] - CTI <[PERSON_NAME][EMAIL_ADDRESS][PERSON_NAME][DO…"
drag, startPoint x: 334, startPoint y: 249, endPoint x: 218, endPoint y: 249, distance: 115.9
click at [218, 249] on div "Share this Project Sharing Options Recipients Link other users to this project …" at bounding box center [418, 205] width 836 height 348
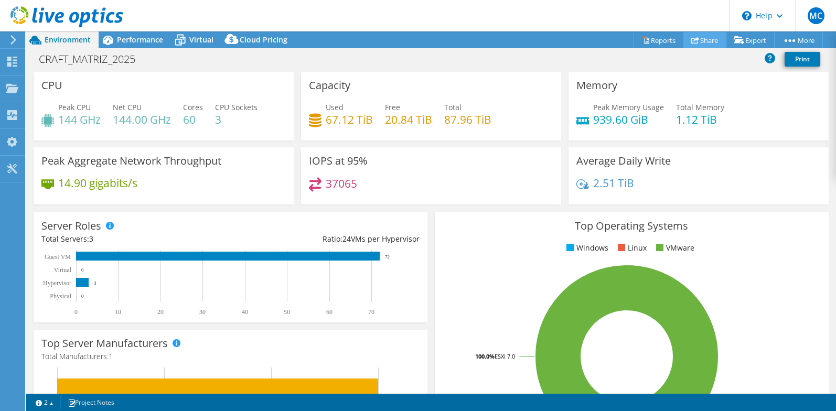
click at [710, 41] on link "Share" at bounding box center [704, 40] width 43 height 16
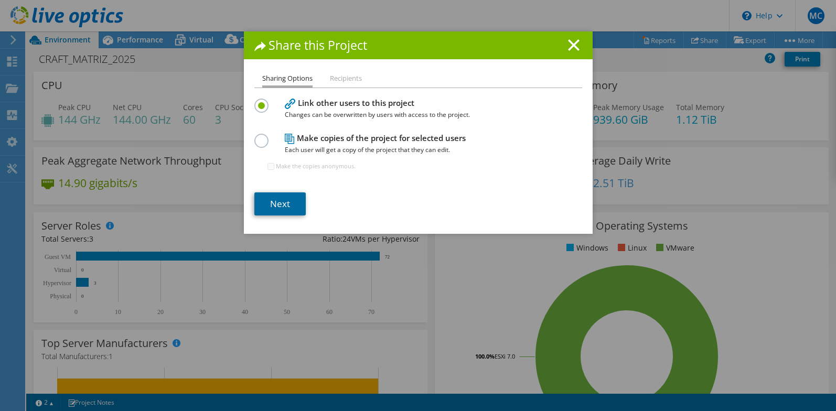
click at [280, 202] on link "Next" at bounding box center [279, 203] width 51 height 23
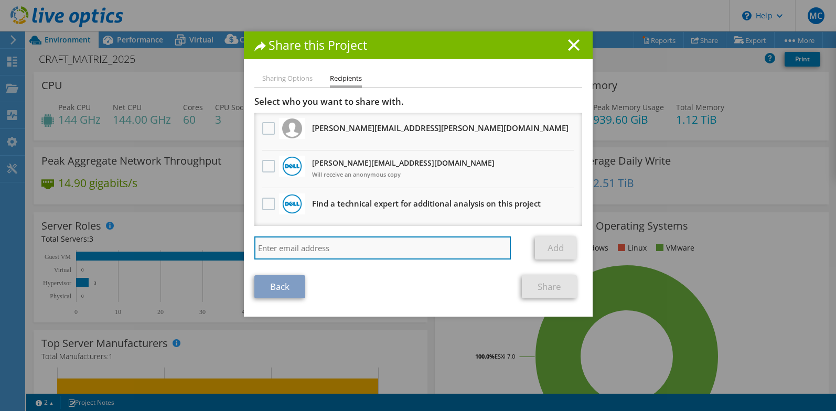
click at [303, 247] on input "search" at bounding box center [382, 248] width 257 height 23
paste input "[PERSON_NAME] [PERSON_NAME] - CTI <[PERSON_NAME][EMAIL_ADDRESS][PERSON_NAME][DO…"
type input "[PERSON_NAME] [PERSON_NAME] - CTI <[PERSON_NAME][EMAIL_ADDRESS][PERSON_NAME][DO…"
drag, startPoint x: 330, startPoint y: 246, endPoint x: 189, endPoint y: 233, distance: 141.2
click at [189, 233] on div "Share this Project Sharing Options Recipients Link other users to this project …" at bounding box center [418, 205] width 836 height 348
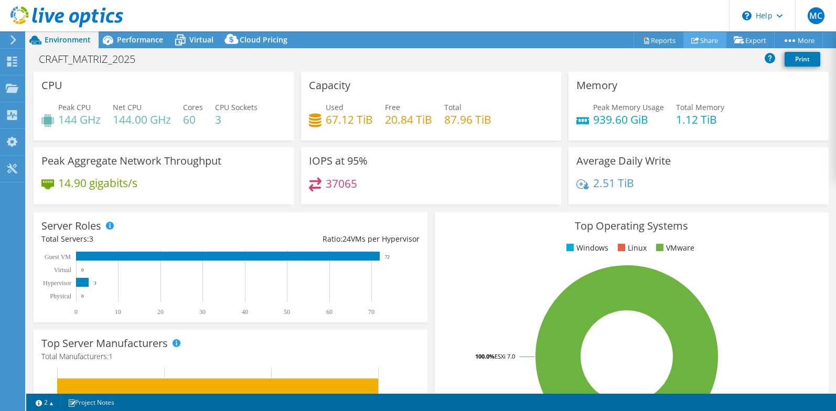
click at [706, 41] on link "Share" at bounding box center [704, 40] width 43 height 16
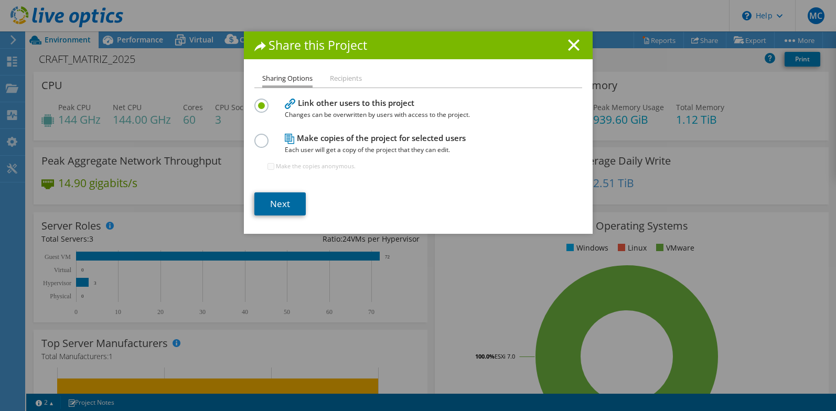
click at [280, 205] on link "Next" at bounding box center [279, 203] width 51 height 23
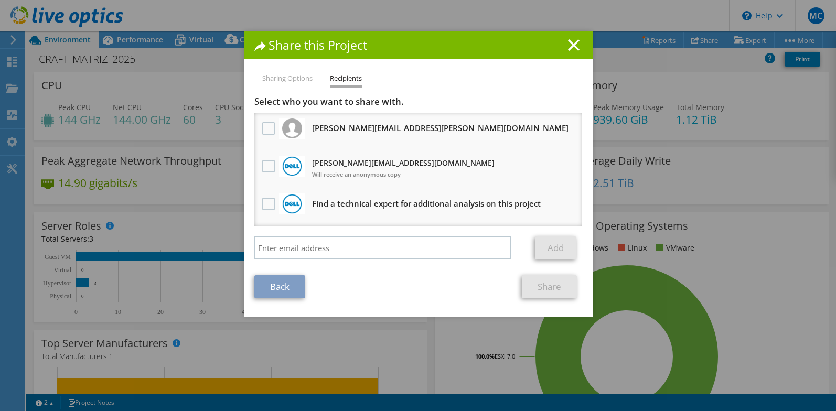
click at [496, 87] on ul "Sharing Options Recipients" at bounding box center [418, 79] width 328 height 15
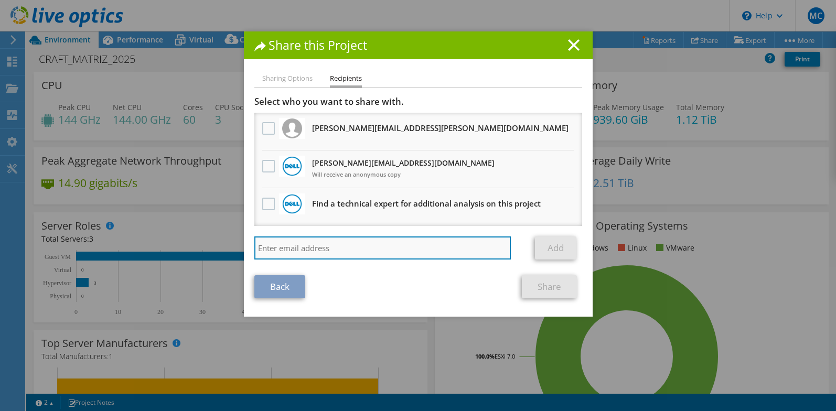
click at [345, 251] on input "search" at bounding box center [382, 248] width 257 height 23
paste input "[PERSON_NAME][EMAIL_ADDRESS][PERSON_NAME][DOMAIN_NAME]"
type input "[PERSON_NAME][EMAIL_ADDRESS][PERSON_NAME][DOMAIN_NAME]"
